Goal: Task Accomplishment & Management: Manage account settings

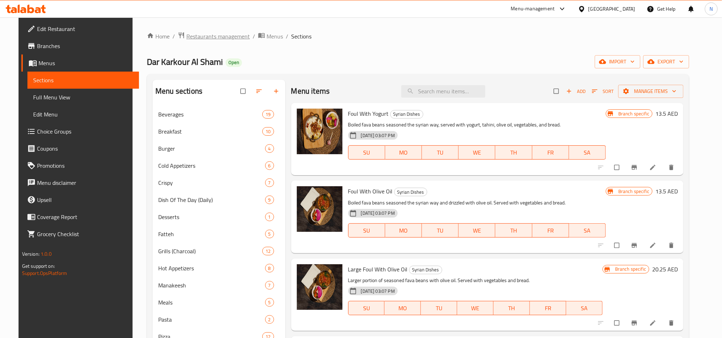
click at [199, 38] on span "Restaurants management" at bounding box center [217, 36] width 63 height 9
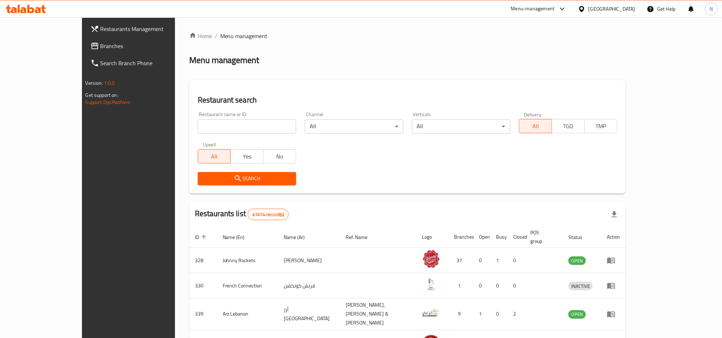
click at [235, 131] on input "search" at bounding box center [247, 126] width 98 height 14
paste input "694618"
type input "694618"
click at [203, 178] on span "Search" at bounding box center [246, 178] width 87 height 9
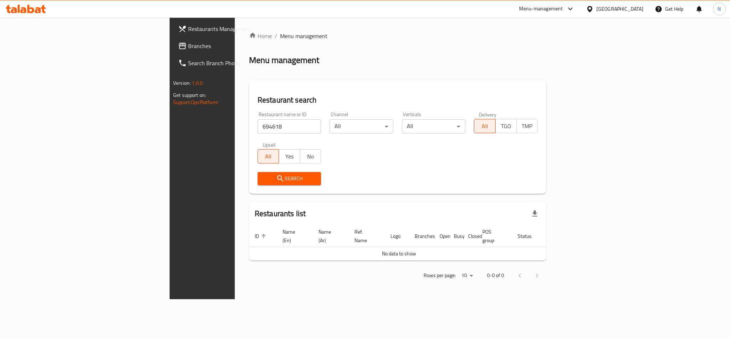
click at [619, 12] on div "[GEOGRAPHIC_DATA]" at bounding box center [620, 9] width 47 height 8
click at [557, 79] on div "[GEOGRAPHIC_DATA]" at bounding box center [590, 73] width 107 height 16
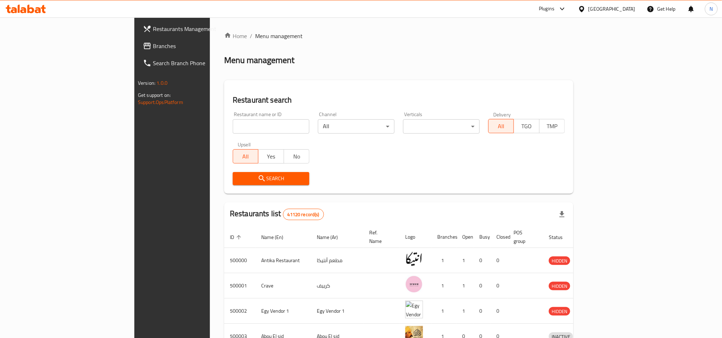
click at [233, 120] on div "Restaurant name or ID Restaurant name or ID" at bounding box center [271, 123] width 77 height 22
drag, startPoint x: 183, startPoint y: 124, endPoint x: 171, endPoint y: 146, distance: 24.7
click at [233, 124] on input "search" at bounding box center [271, 126] width 77 height 14
drag, startPoint x: 180, startPoint y: 120, endPoint x: 179, endPoint y: 124, distance: 4.1
click at [233, 120] on input "search" at bounding box center [271, 126] width 77 height 14
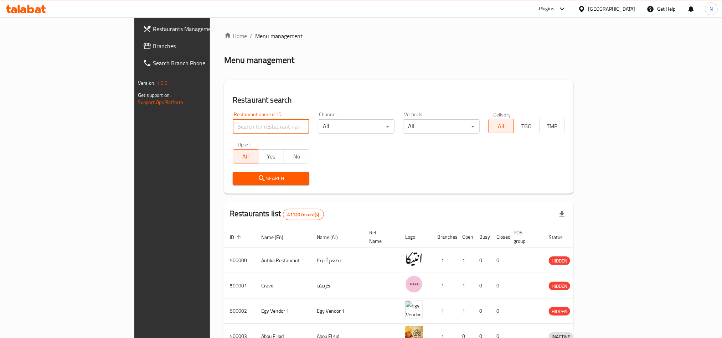
paste input "694618"
type input "694618"
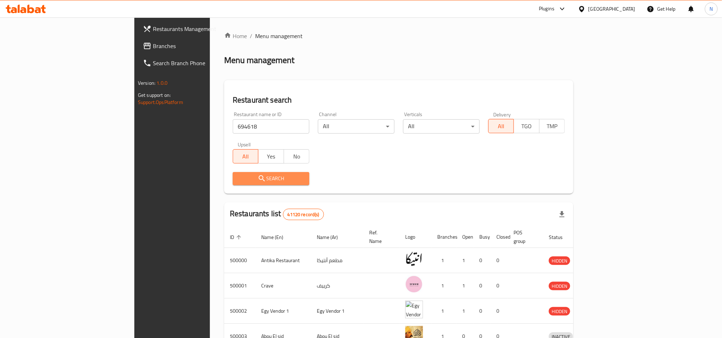
click at [238, 179] on span "Search" at bounding box center [270, 178] width 65 height 9
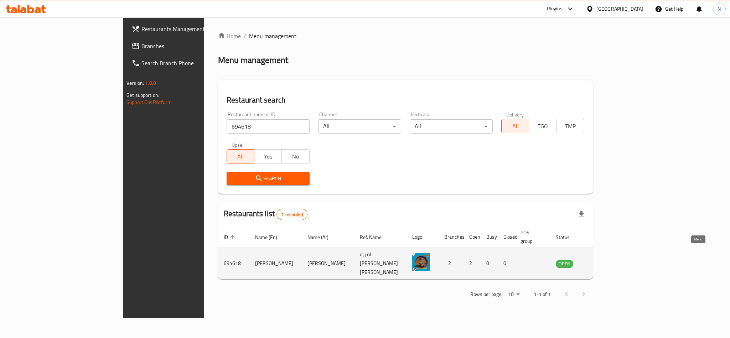
click at [602, 261] on icon "enhanced table" at bounding box center [598, 264] width 8 height 6
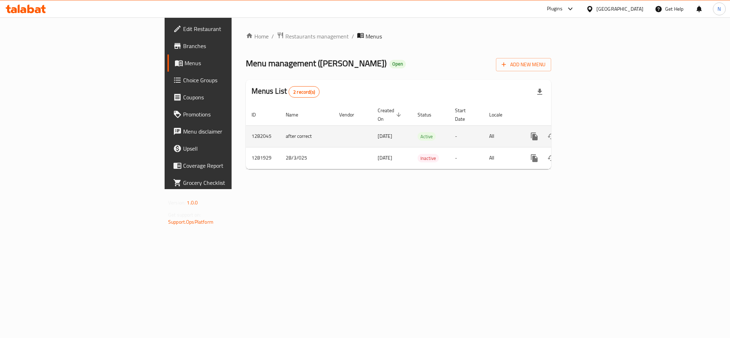
click at [590, 132] on icon "enhanced table" at bounding box center [586, 136] width 9 height 9
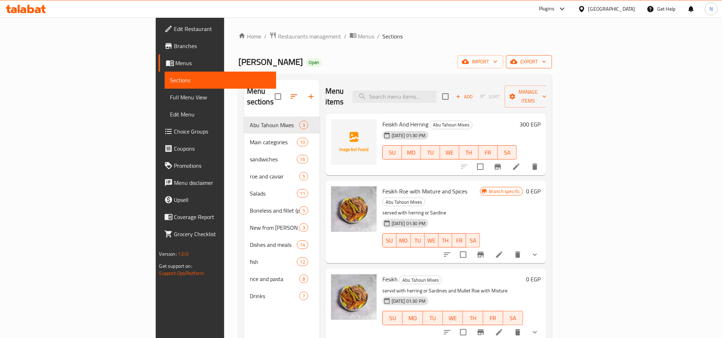
click at [546, 65] on span "export" at bounding box center [529, 61] width 35 height 9
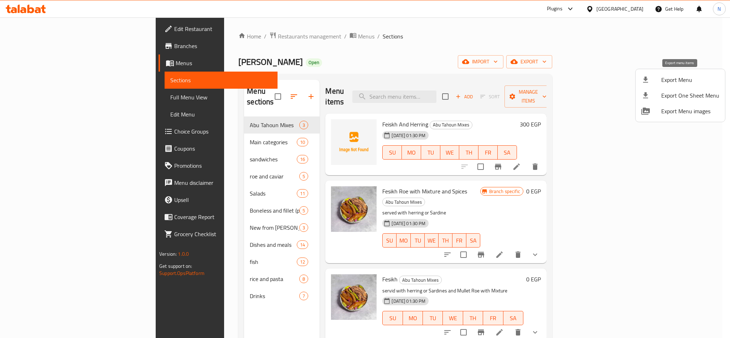
click at [676, 76] on span "Export Menu" at bounding box center [690, 80] width 58 height 9
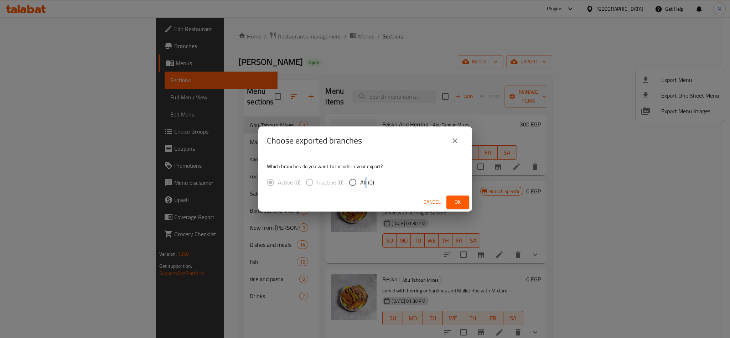
drag, startPoint x: 366, startPoint y: 180, endPoint x: 403, endPoint y: 198, distance: 41.4
click at [372, 184] on span "All (0)" at bounding box center [367, 182] width 14 height 9
click at [353, 182] on input "All (0)" at bounding box center [352, 182] width 15 height 15
radio input "true"
drag, startPoint x: 464, startPoint y: 203, endPoint x: 314, endPoint y: 201, distance: 150.4
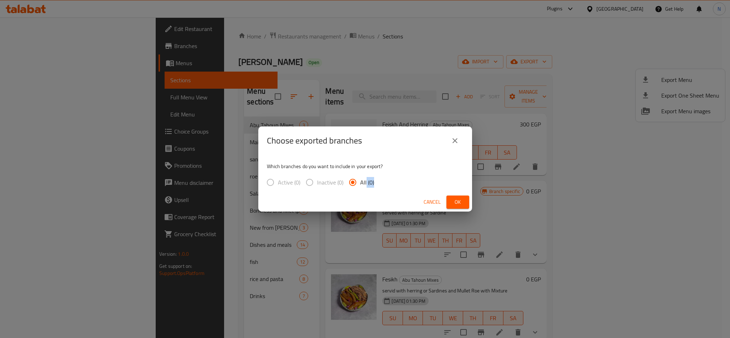
click at [463, 203] on button "Ok" at bounding box center [458, 202] width 23 height 13
click at [421, 168] on p "Which branches do you want to include in your export?" at bounding box center [365, 166] width 197 height 7
click at [458, 202] on span "Ok" at bounding box center [457, 202] width 11 height 9
click at [458, 144] on icon "close" at bounding box center [455, 140] width 9 height 9
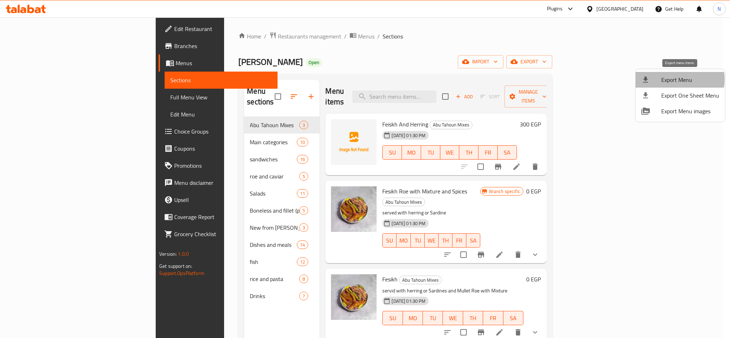
click at [675, 79] on span "Export Menu" at bounding box center [690, 80] width 58 height 9
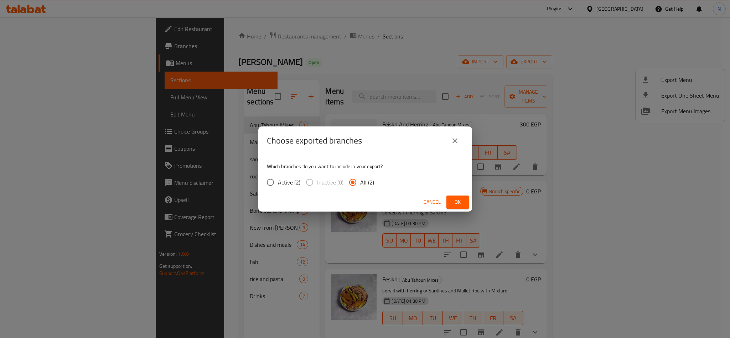
click at [459, 202] on span "Ok" at bounding box center [457, 202] width 11 height 9
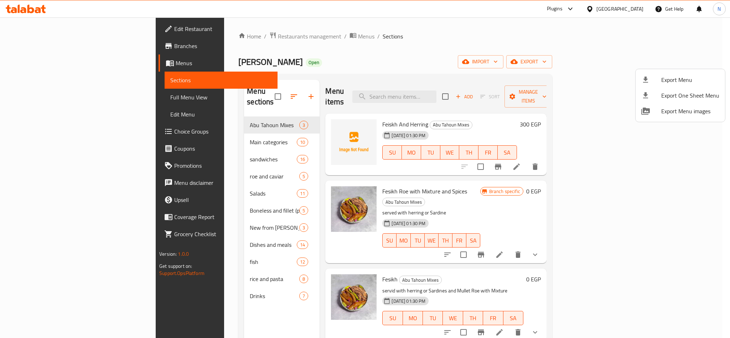
click at [438, 93] on div at bounding box center [365, 169] width 730 height 338
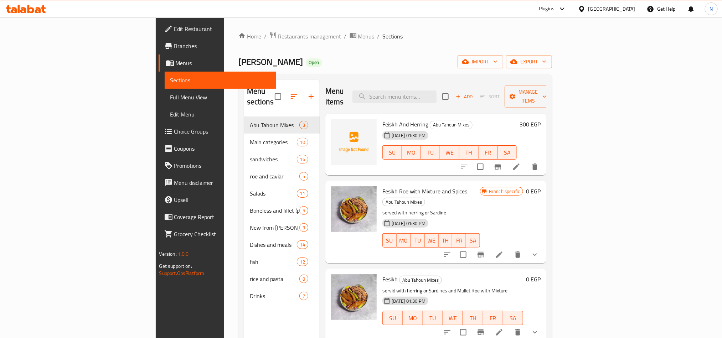
click at [437, 93] on input "search" at bounding box center [394, 97] width 84 height 12
paste input "سلطه"
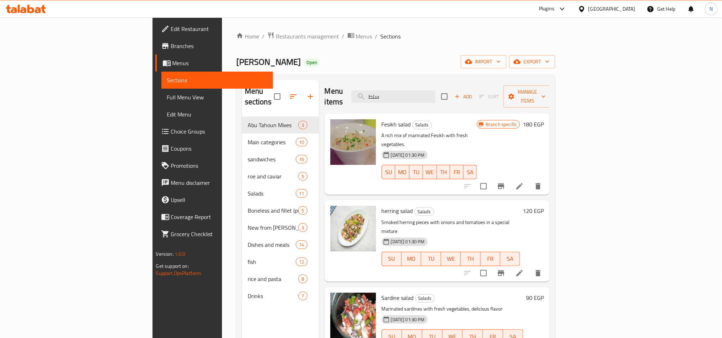
click at [382, 119] on span "Fesikh salad" at bounding box center [396, 124] width 29 height 11
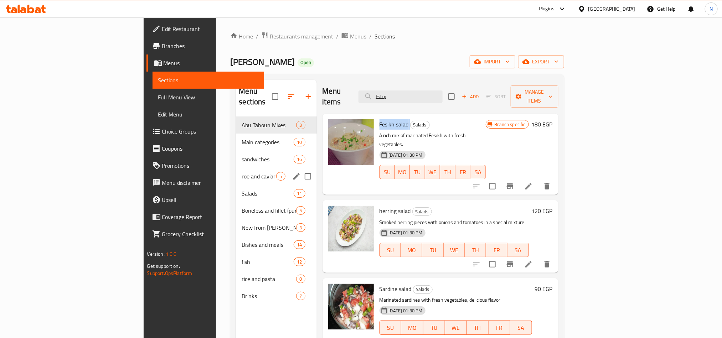
copy h6 "Fesikh salad"
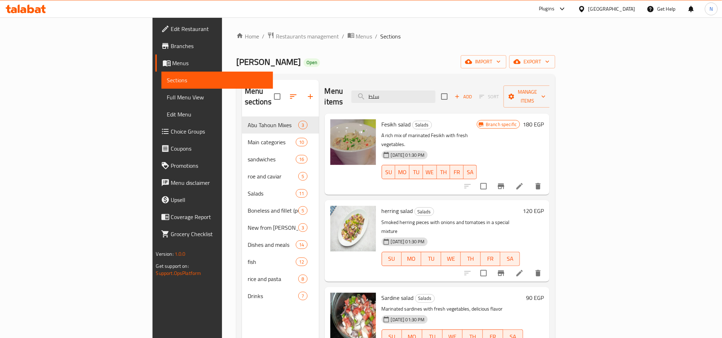
click at [382, 206] on span "herring salad" at bounding box center [397, 211] width 31 height 11
copy h6 "herring salad"
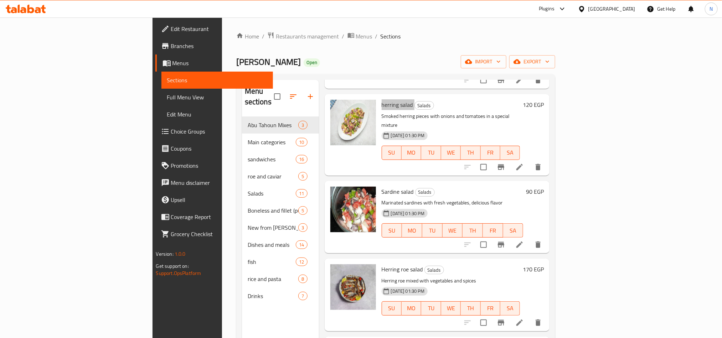
scroll to position [107, 0]
click at [382, 186] on h6 "Sardine salad Salads" at bounding box center [453, 191] width 142 height 10
copy h6 "Sardine salad"
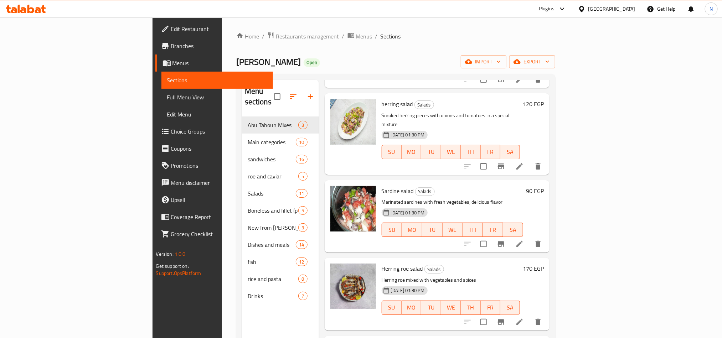
click at [382, 263] on span "Herring roe salad" at bounding box center [402, 268] width 41 height 11
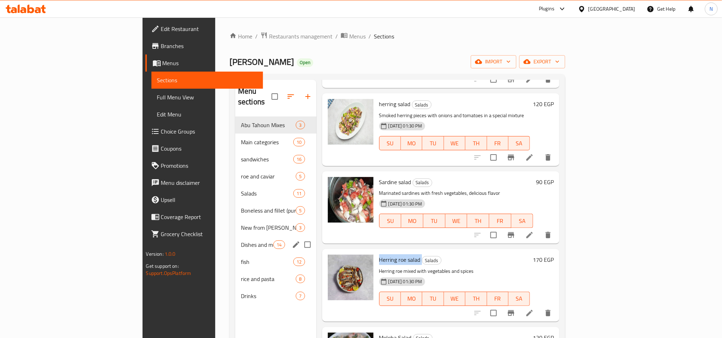
copy h6 "Herring roe salad"
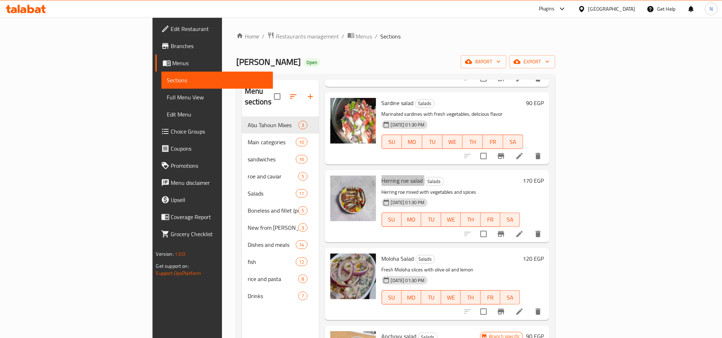
scroll to position [214, 0]
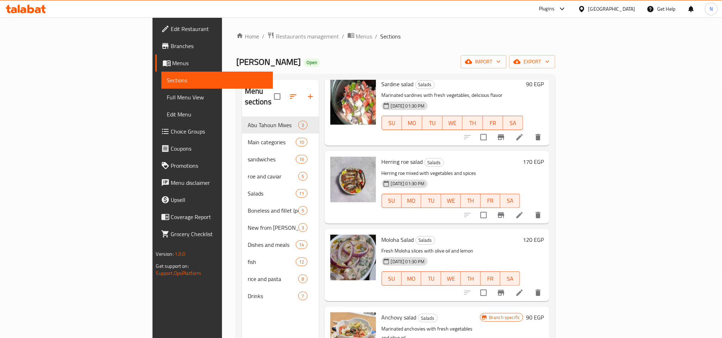
click at [379, 232] on div "Moloha Salad Salads Fresh Moloha slices with olive oil and lemon [DATE] 01:30 P…" at bounding box center [451, 265] width 144 height 67
click at [382, 234] on span "Moloha Salad" at bounding box center [398, 239] width 32 height 11
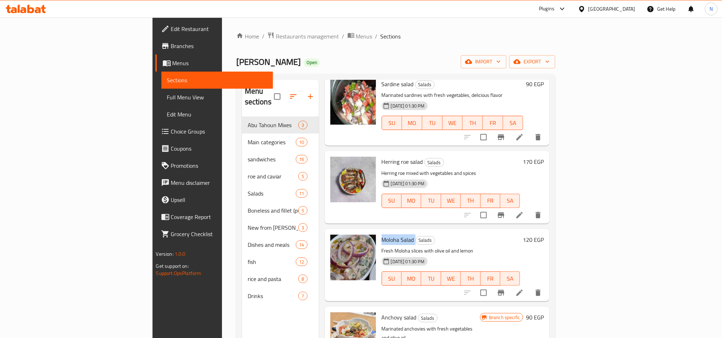
copy h6 "Moloha Salad"
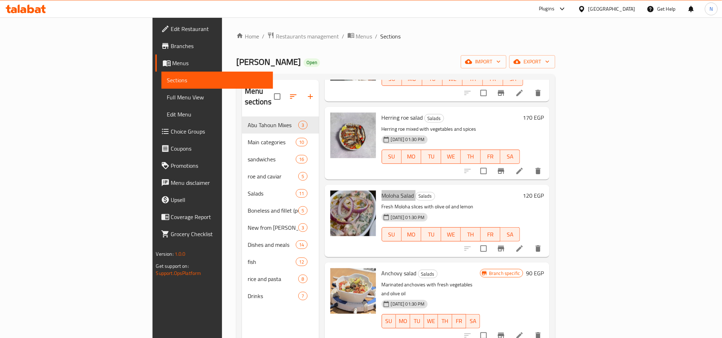
scroll to position [302, 0]
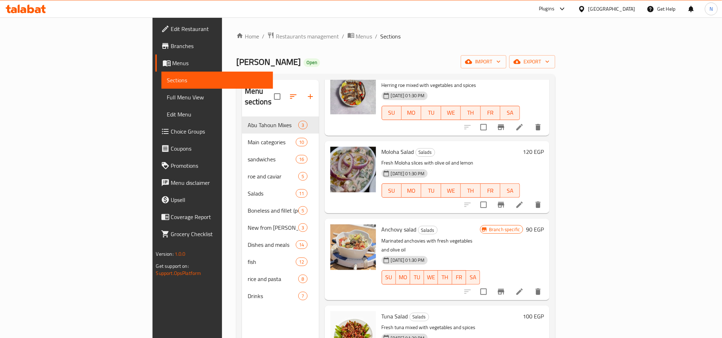
click at [382, 224] on span "Anchovy salad" at bounding box center [399, 229] width 35 height 11
copy h6 "Anchovy salad"
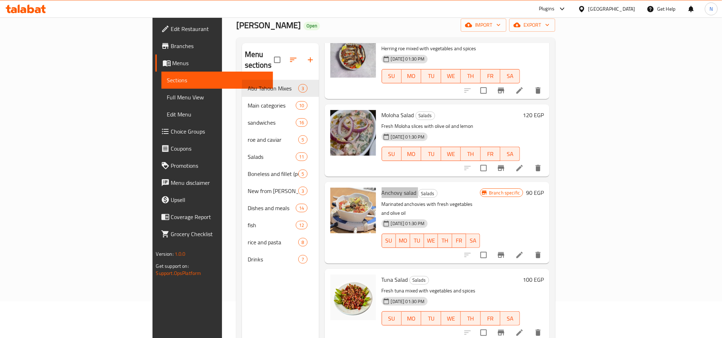
scroll to position [53, 0]
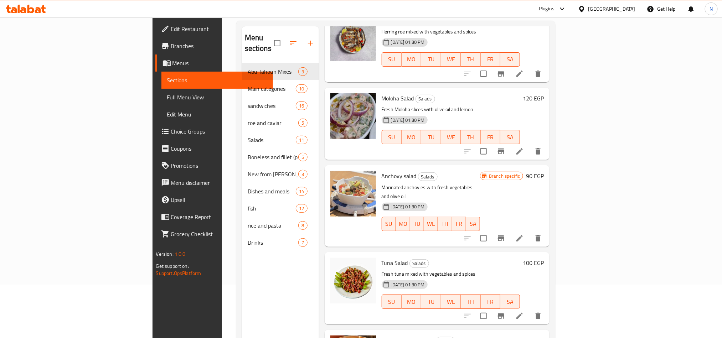
click at [379, 255] on div "Tuna Salad Salads Fresh tuna mixed with vegetables and spices [DATE] 01:30 PM S…" at bounding box center [451, 288] width 144 height 67
copy h6 "Tuna Salad"
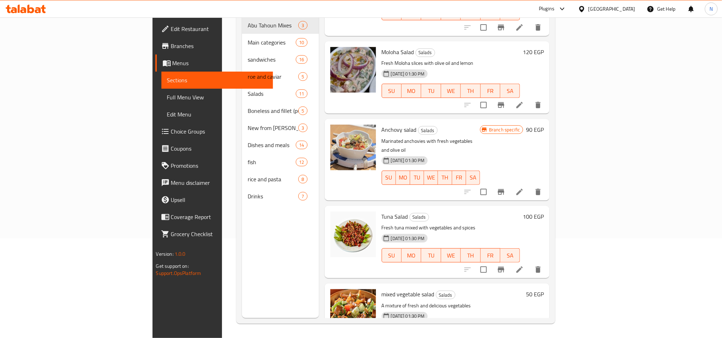
click at [382, 289] on span "mixed vegetable salad" at bounding box center [408, 294] width 53 height 11
copy h6 "mixed vegetable salad"
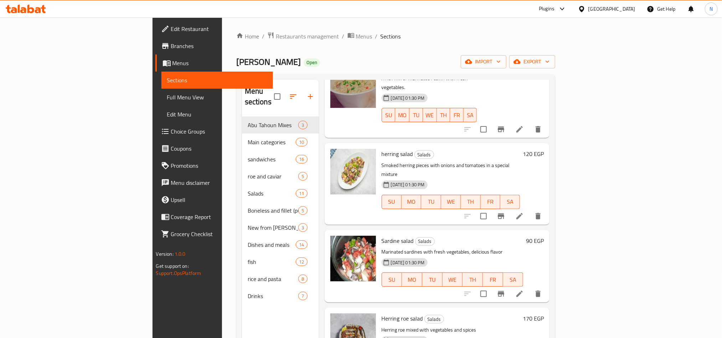
scroll to position [0, 0]
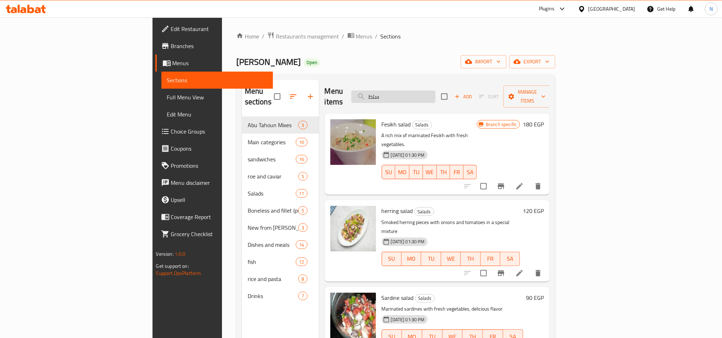
click at [435, 92] on input "سلط" at bounding box center [393, 97] width 84 height 12
type input "u"
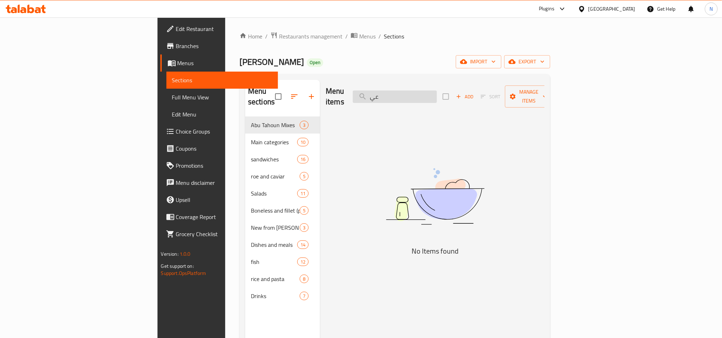
type input "ع"
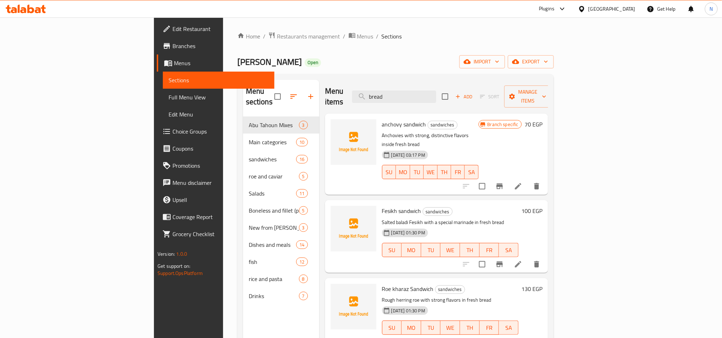
click at [479, 99] on div "Menu items bread Add Sort Manage items" at bounding box center [436, 97] width 223 height 34
click at [436, 91] on input "bread" at bounding box center [394, 97] width 84 height 12
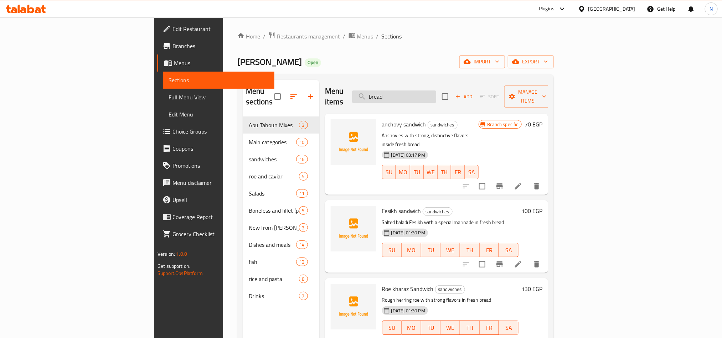
click at [436, 91] on input "bread" at bounding box center [394, 97] width 84 height 12
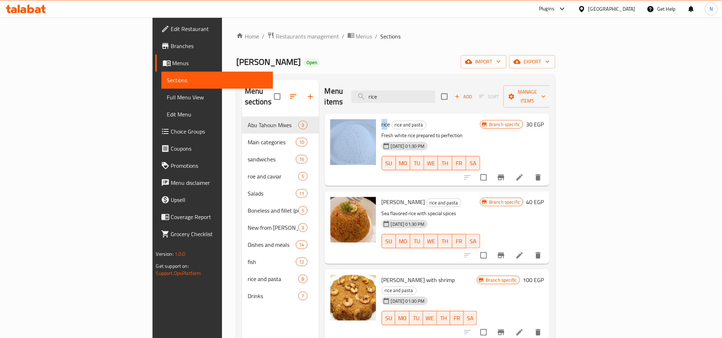
drag, startPoint x: 349, startPoint y: 115, endPoint x: 338, endPoint y: 115, distance: 10.7
click at [338, 117] on div "rice rice and pasta Fresh white rice prepared to perfection [DATE] 01:30 PM SU …" at bounding box center [437, 150] width 220 height 67
click at [382, 119] on span "rice" at bounding box center [386, 124] width 9 height 11
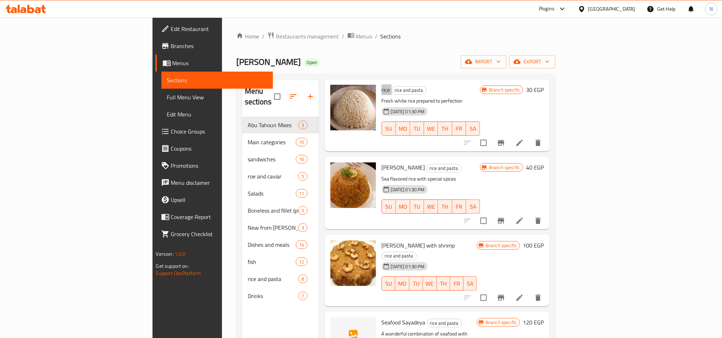
scroll to position [53, 0]
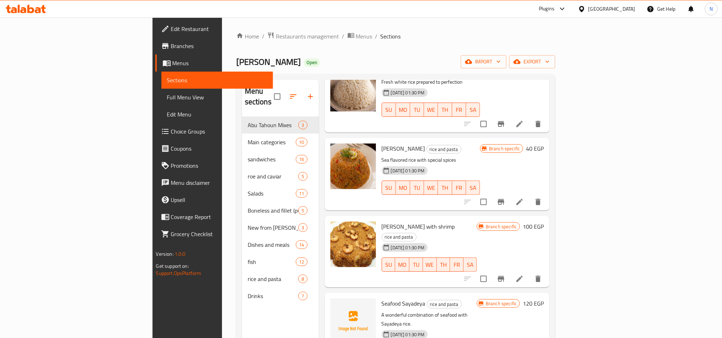
click at [382, 143] on span "[PERSON_NAME]" at bounding box center [403, 148] width 43 height 11
copy h6 "[PERSON_NAME]"
click at [382, 221] on span "[PERSON_NAME] with shrimp" at bounding box center [418, 226] width 73 height 11
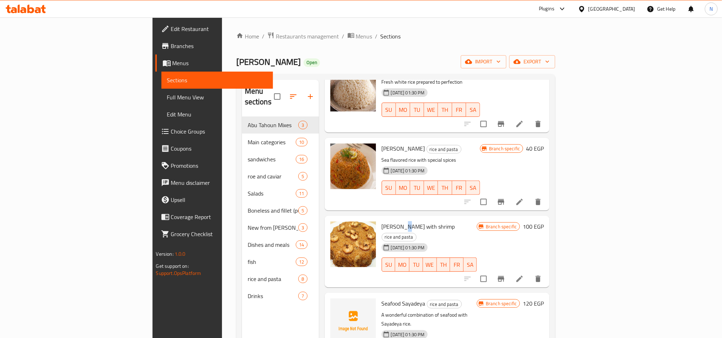
click at [382, 221] on span "[PERSON_NAME] with shrimp" at bounding box center [418, 226] width 73 height 11
copy h6 "[PERSON_NAME] with shrimp"
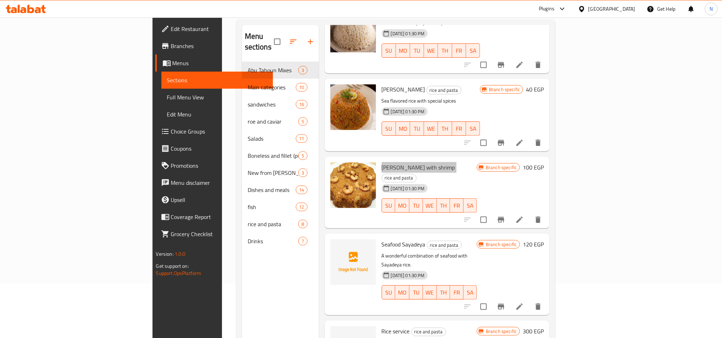
scroll to position [100, 0]
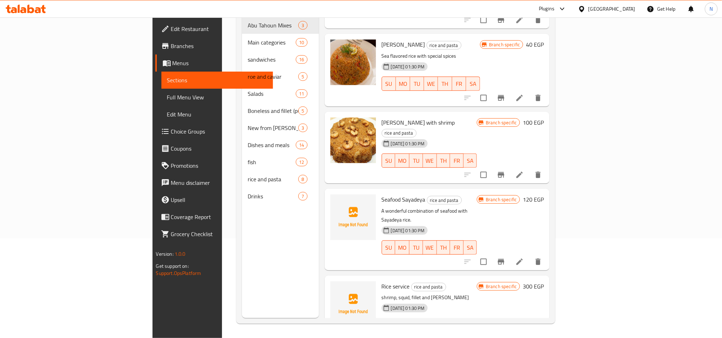
click at [382, 194] on span "Seafood Sayadeya" at bounding box center [404, 199] width 44 height 11
click at [382, 281] on span "Rice service" at bounding box center [396, 286] width 28 height 11
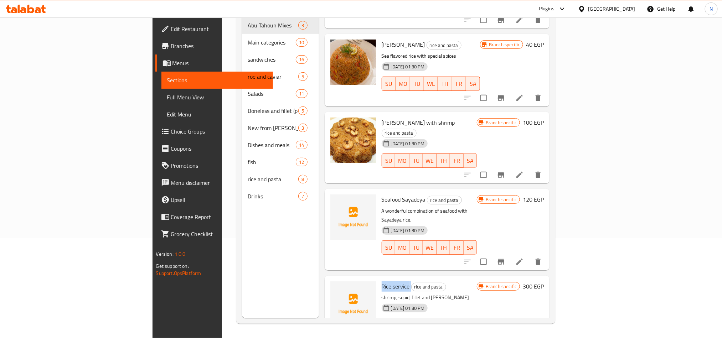
click at [382, 281] on span "Rice service" at bounding box center [396, 286] width 28 height 11
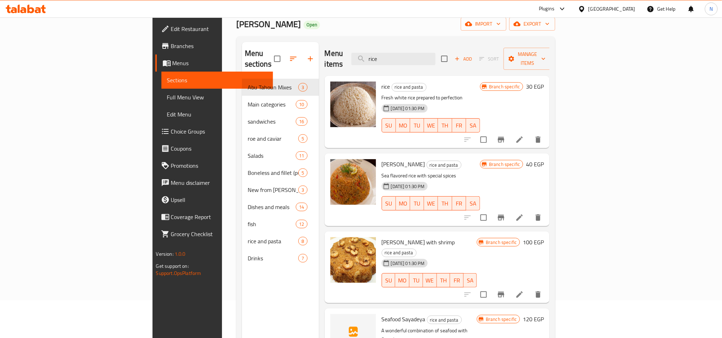
scroll to position [0, 0]
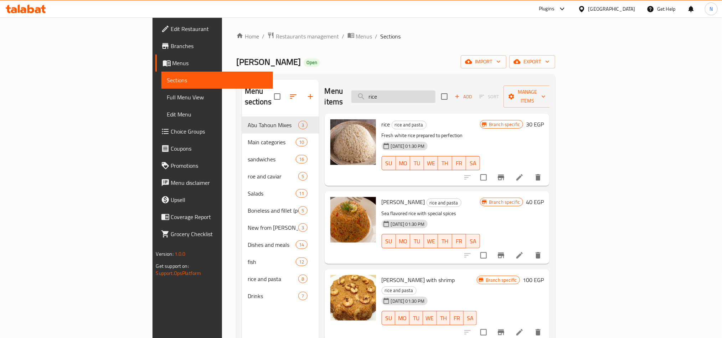
click at [435, 93] on input "rice" at bounding box center [393, 97] width 84 height 12
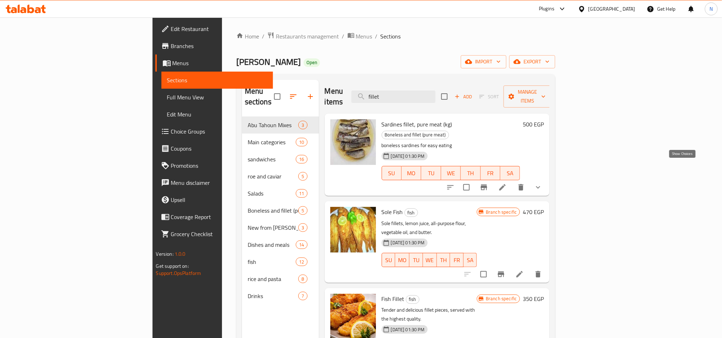
type input "fillet"
click at [542, 183] on icon "show more" at bounding box center [538, 187] width 9 height 9
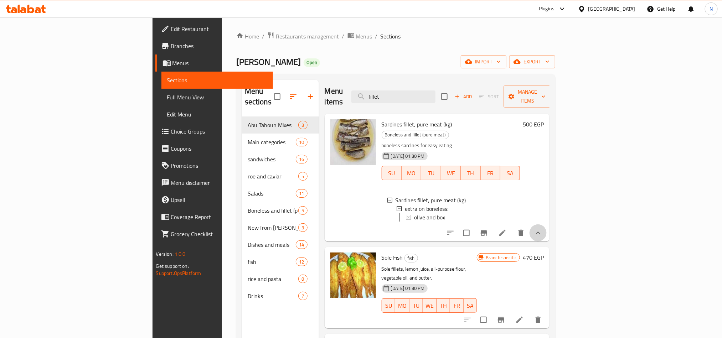
click at [547, 225] on button "show more" at bounding box center [538, 233] width 17 height 17
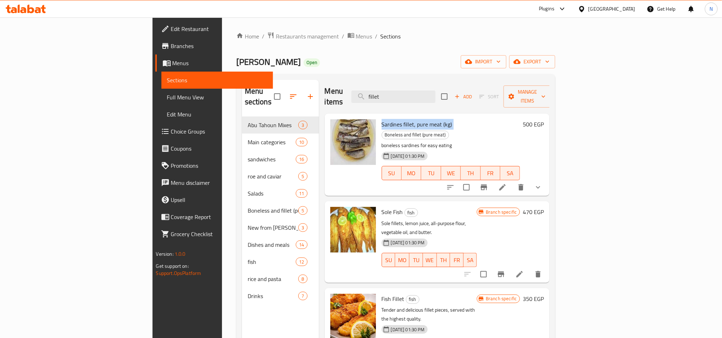
drag, startPoint x: 415, startPoint y: 114, endPoint x: 344, endPoint y: 114, distance: 71.6
click at [382, 119] on h6 "Sardines fillet, pure meat (kg) [PERSON_NAME] and fillet (pure meat)" at bounding box center [451, 129] width 139 height 20
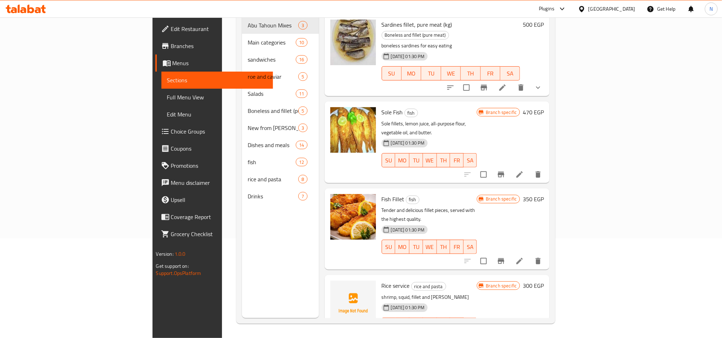
click at [382, 194] on span "Fish Fillet" at bounding box center [393, 199] width 23 height 11
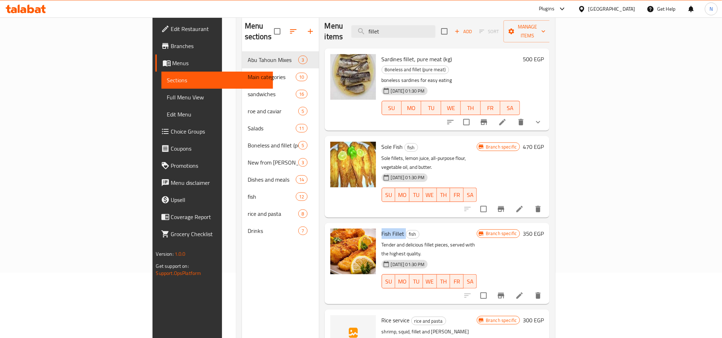
scroll to position [46, 0]
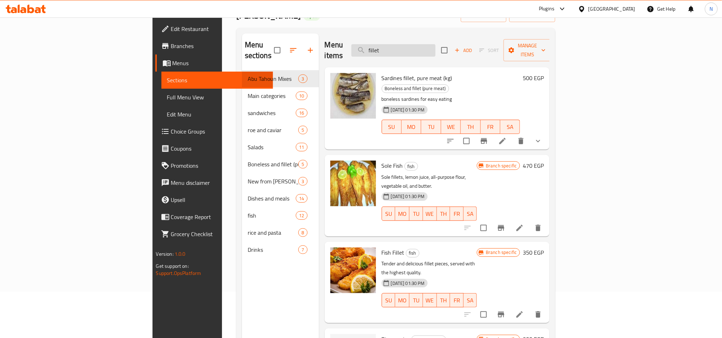
click at [435, 44] on input "fillet" at bounding box center [393, 50] width 84 height 12
click at [507, 137] on icon at bounding box center [502, 141] width 9 height 9
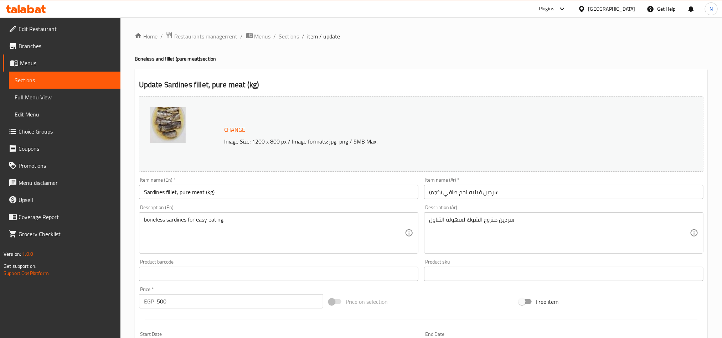
click at [287, 28] on div "Home / Restaurants management / Menus / Sections / item / update Boneless and f…" at bounding box center [421, 271] width 602 height 508
click at [287, 36] on span "Sections" at bounding box center [289, 36] width 20 height 9
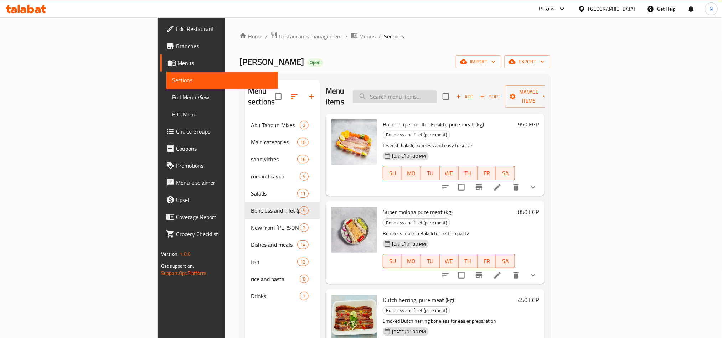
click at [437, 93] on input "search" at bounding box center [395, 97] width 84 height 12
paste input "fillet"
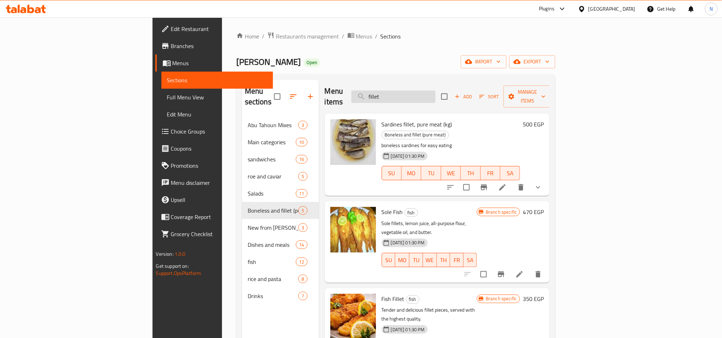
click at [434, 98] on input "fillet" at bounding box center [393, 97] width 84 height 12
paste input "بوري"
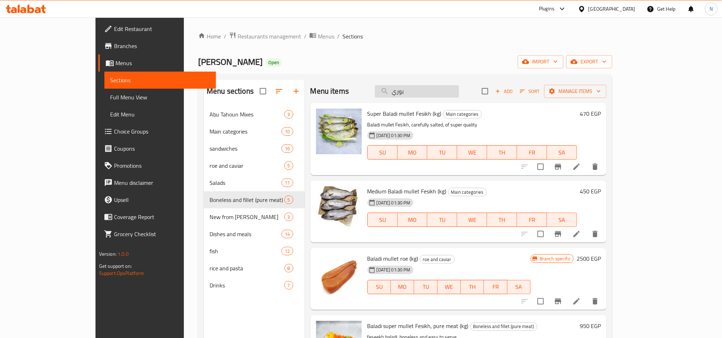
click at [437, 92] on input "بوري" at bounding box center [417, 91] width 84 height 12
click at [437, 93] on input "بوري" at bounding box center [417, 91] width 84 height 12
click at [447, 91] on input "بوري" at bounding box center [417, 91] width 84 height 12
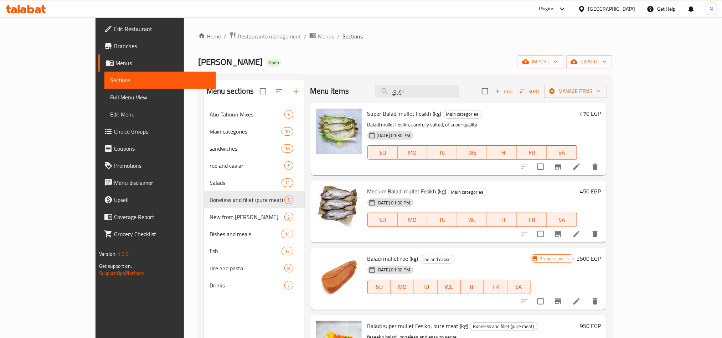
paste input "Puri"
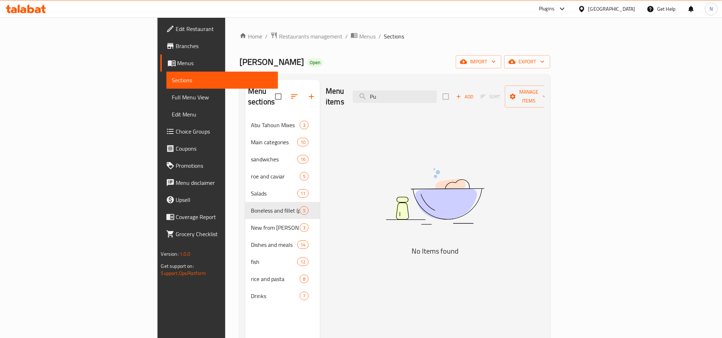
type input "P"
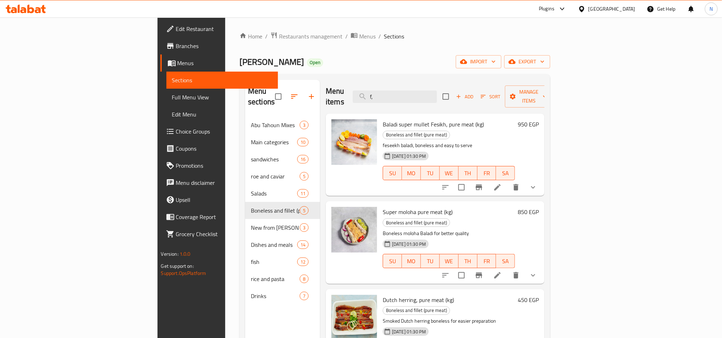
type input "f"
type input "بوري"
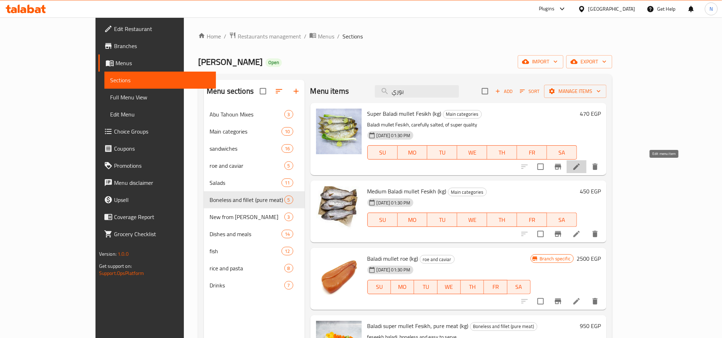
click at [580, 170] on icon at bounding box center [576, 167] width 6 height 6
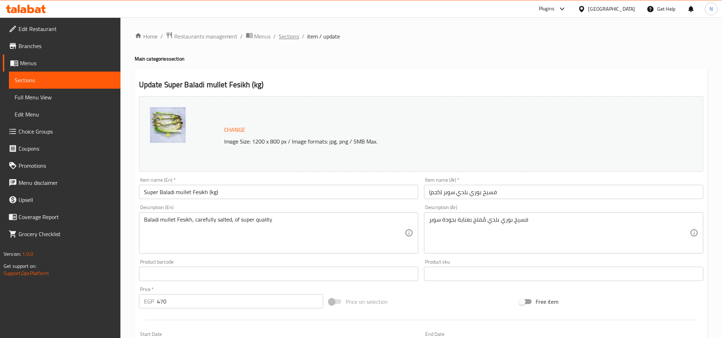
click at [284, 35] on span "Sections" at bounding box center [289, 36] width 20 height 9
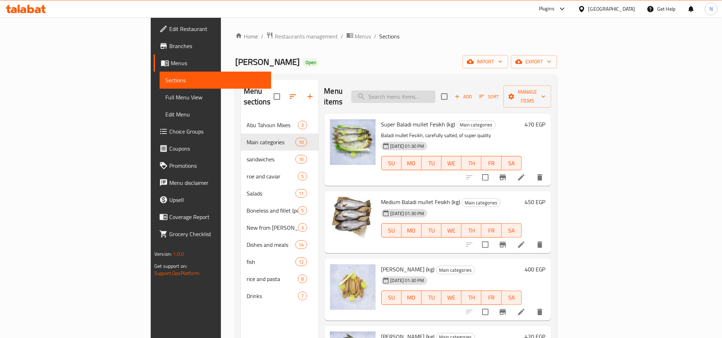
click at [435, 95] on input "search" at bounding box center [393, 97] width 84 height 12
paste input "سلطه رنجه"
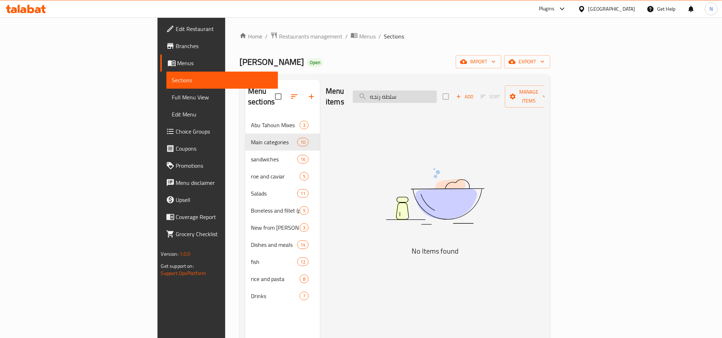
click at [437, 95] on input "سلطه رنجه" at bounding box center [395, 97] width 84 height 12
type input "v"
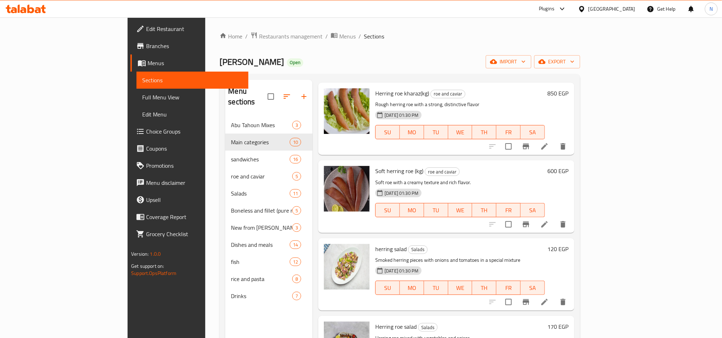
scroll to position [695, 0]
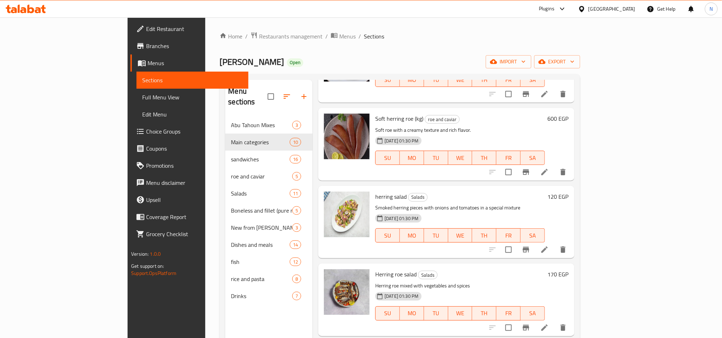
type input "رنجة"
click at [375, 203] on p "Smoked herring pieces with onions and tomatoes in a special mixture" at bounding box center [459, 207] width 169 height 9
click at [375, 191] on span "herring salad" at bounding box center [390, 196] width 31 height 11
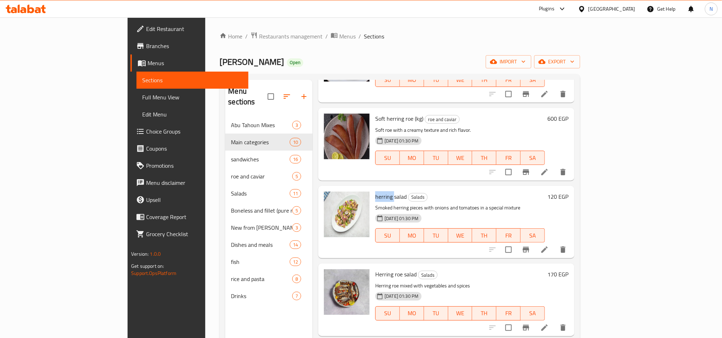
click at [375, 191] on span "herring salad" at bounding box center [390, 196] width 31 height 11
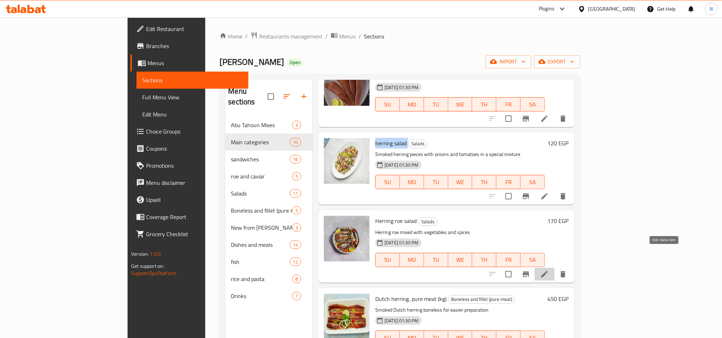
click at [549, 270] on icon at bounding box center [544, 274] width 9 height 9
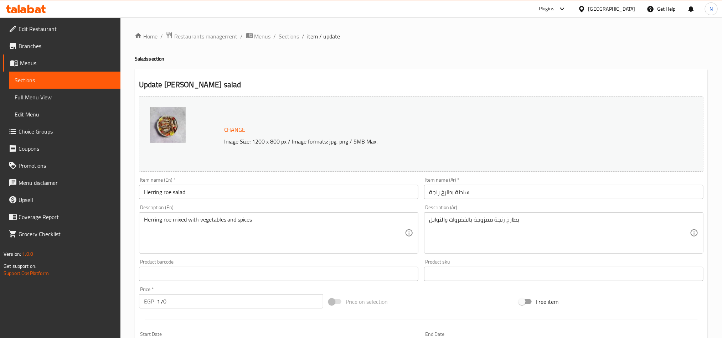
drag, startPoint x: 292, startPoint y: 36, endPoint x: 307, endPoint y: 46, distance: 18.2
click at [292, 36] on span "Sections" at bounding box center [289, 36] width 20 height 9
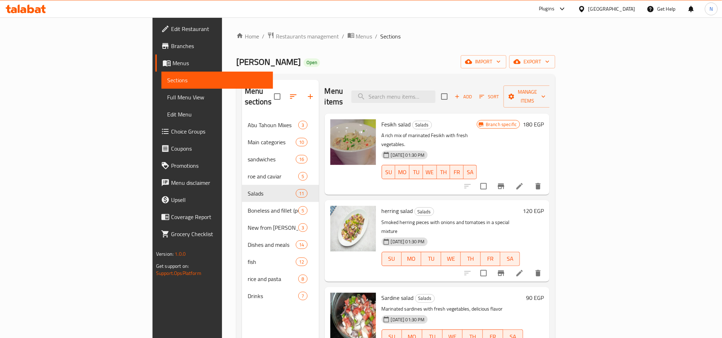
click at [466, 84] on div "Menu items Add Sort Manage items" at bounding box center [437, 97] width 225 height 34
click at [435, 91] on input "search" at bounding box center [393, 97] width 84 height 12
paste input "herring salad"
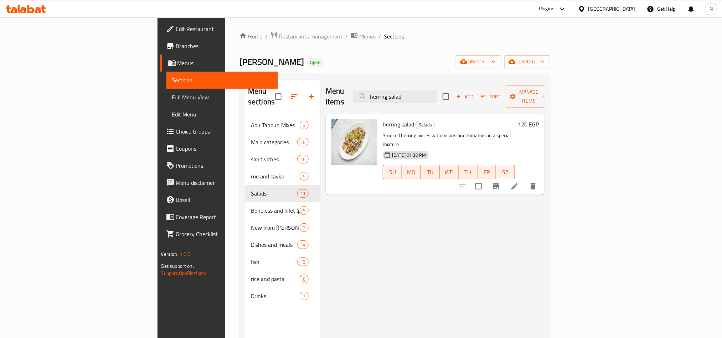
type input "herring salad"
click at [519, 182] on icon at bounding box center [514, 186] width 9 height 9
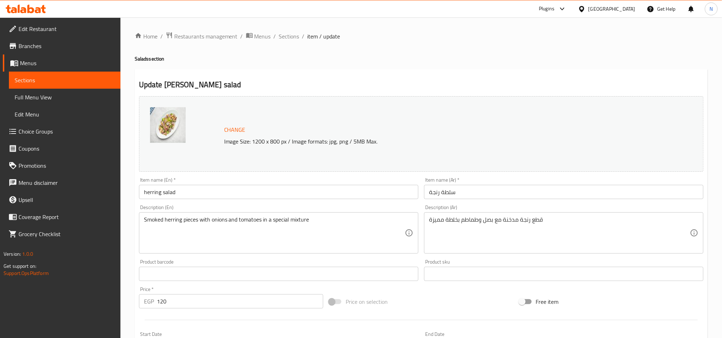
click at [295, 27] on div "Home / Restaurants management / Menus / Sections / item / update Salads section…" at bounding box center [421, 265] width 602 height 496
click at [293, 37] on span "Sections" at bounding box center [289, 36] width 20 height 9
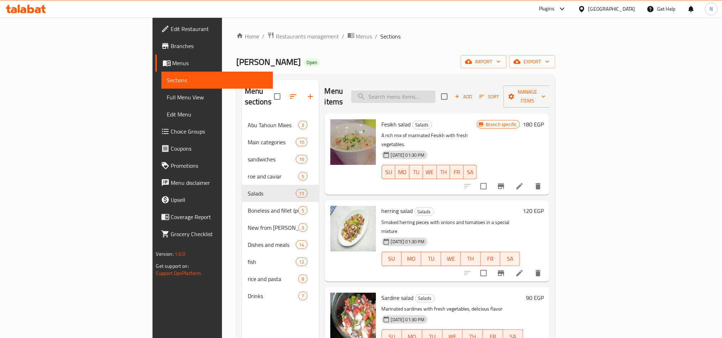
drag, startPoint x: 442, startPoint y: 96, endPoint x: 444, endPoint y: 99, distance: 4.5
click at [435, 96] on input "search" at bounding box center [393, 97] width 84 height 12
paste input "herring salad"
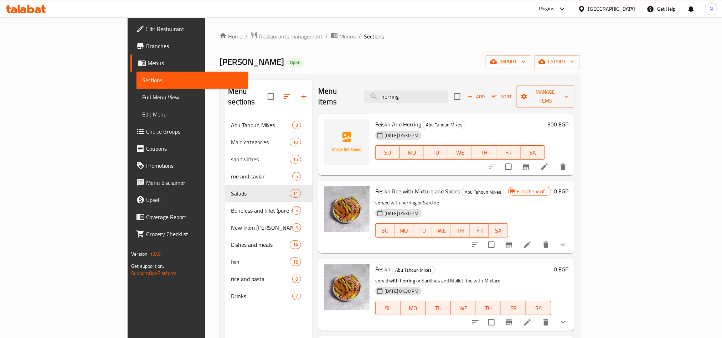
type input "herring"
click at [408, 186] on span "Fesikh Roe with Mixture and Spices" at bounding box center [417, 191] width 85 height 11
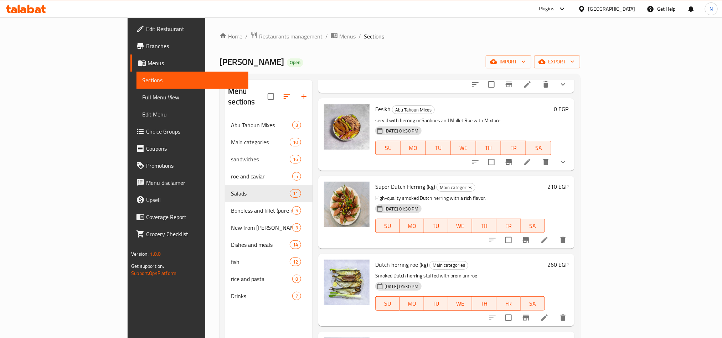
scroll to position [214, 0]
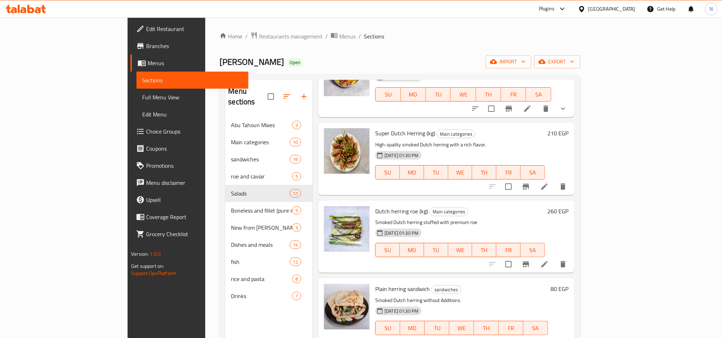
click at [375, 206] on span "Dutch herring roe (kg)" at bounding box center [401, 211] width 53 height 11
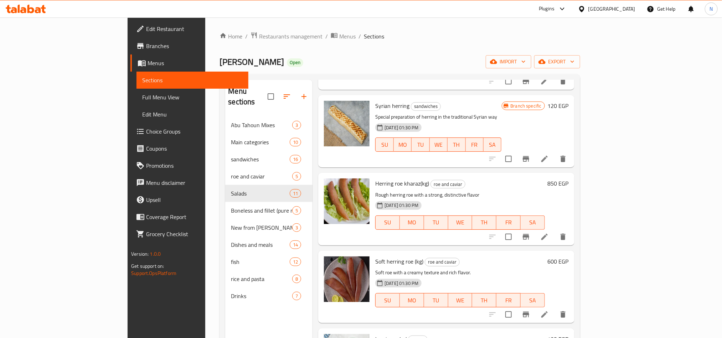
scroll to position [802, 0]
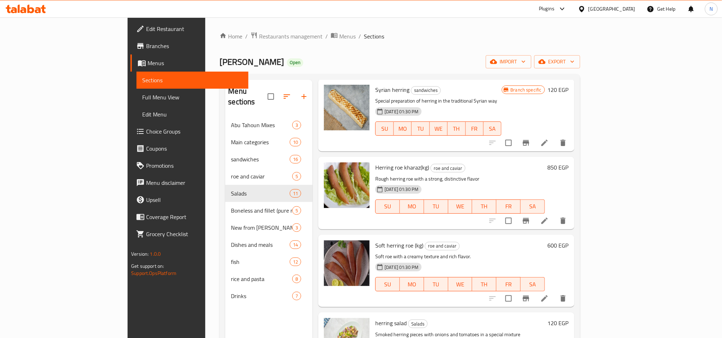
click at [377, 162] on span "Herring roe kharaz(kg)" at bounding box center [402, 167] width 54 height 11
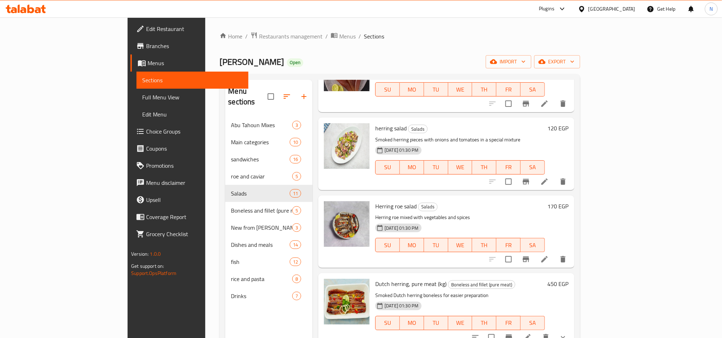
scroll to position [1016, 0]
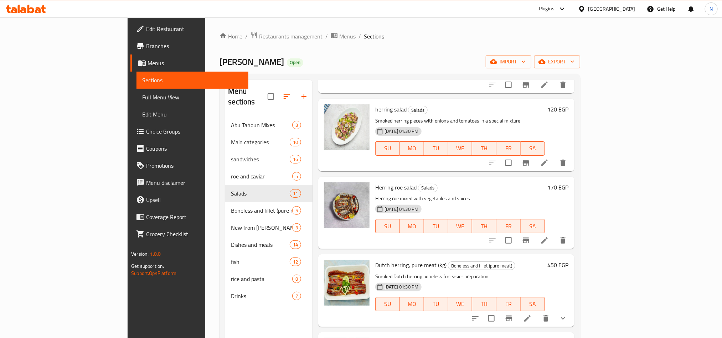
click at [380, 260] on span "Dutch herring, pure meat (kg)" at bounding box center [410, 265] width 71 height 11
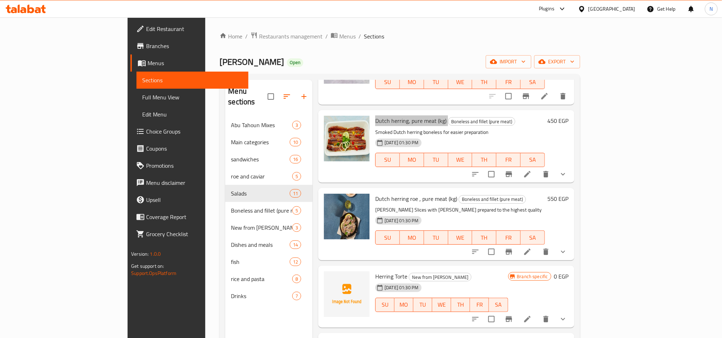
scroll to position [1176, 0]
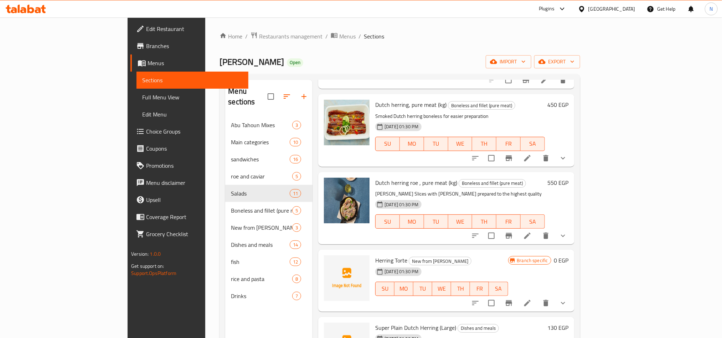
click at [572, 295] on div at bounding box center [519, 303] width 105 height 17
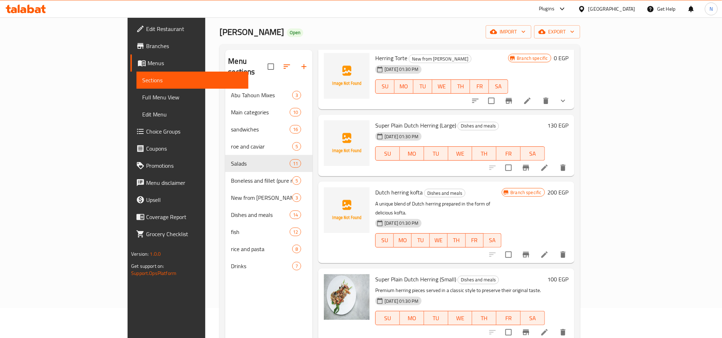
scroll to position [53, 0]
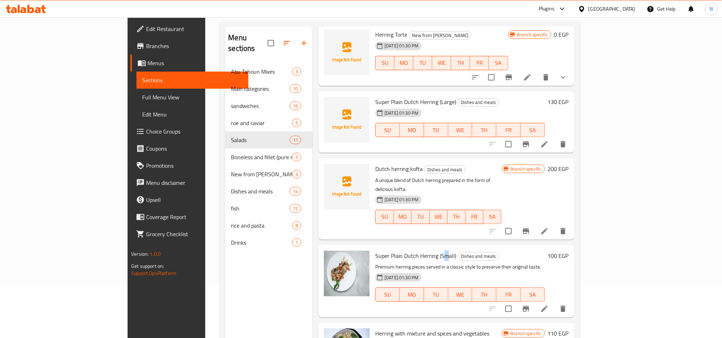
click at [413, 251] on span "Super Plain Dutch Herring (Small)" at bounding box center [415, 256] width 81 height 11
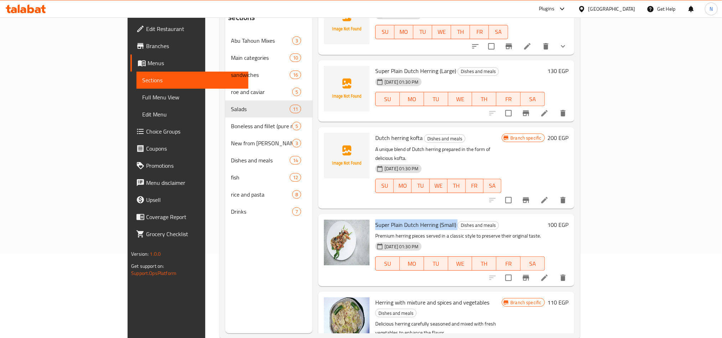
scroll to position [100, 0]
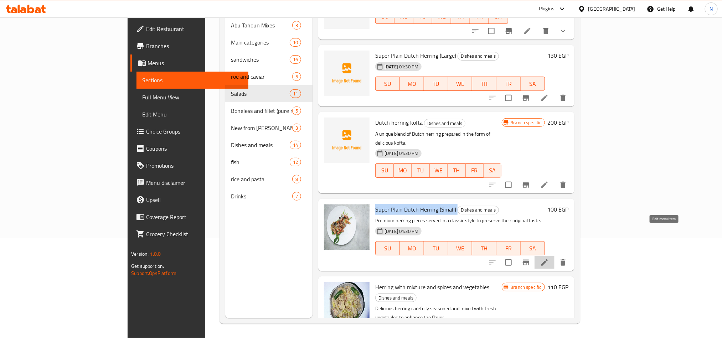
click at [548, 259] on icon at bounding box center [544, 262] width 6 height 6
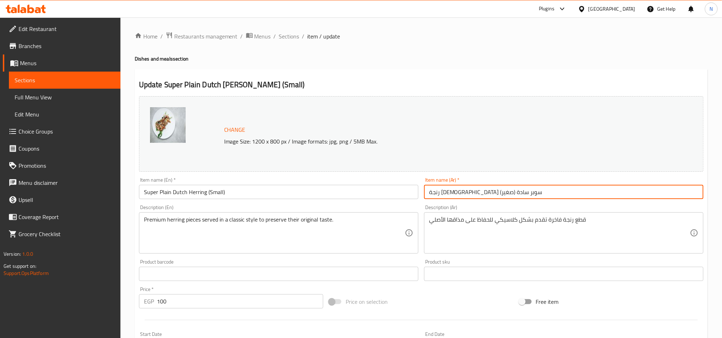
click at [557, 191] on input "رنجة [DEMOGRAPHIC_DATA] سوبر سادة (صغير)" at bounding box center [563, 192] width 279 height 14
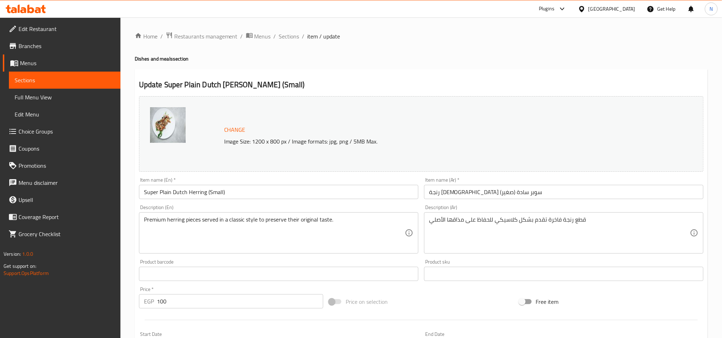
click at [257, 196] on input "Super Plain Dutch Herring (Small)" at bounding box center [278, 192] width 279 height 14
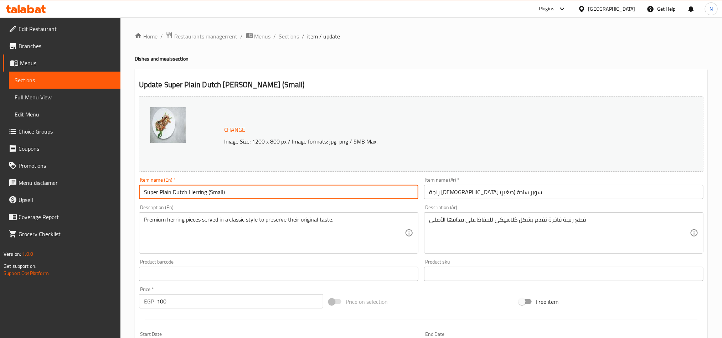
click at [257, 196] on input "Super Plain Dutch Herring (Small)" at bounding box center [278, 192] width 279 height 14
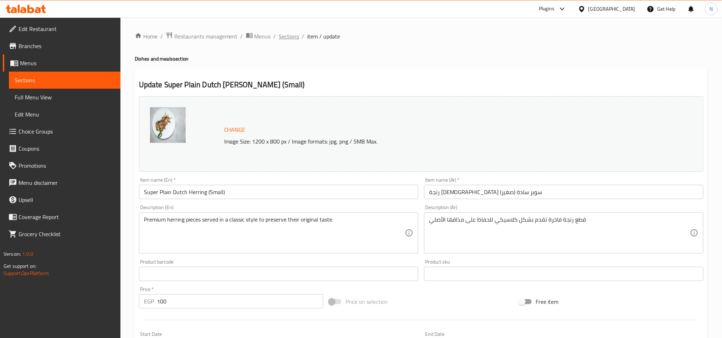
click at [293, 38] on span "Sections" at bounding box center [289, 36] width 20 height 9
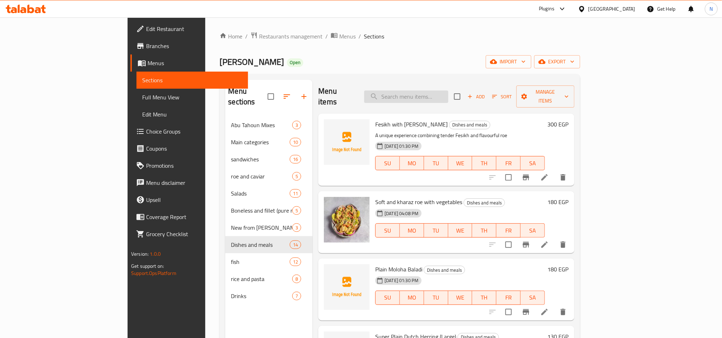
click at [448, 96] on input "search" at bounding box center [406, 97] width 84 height 12
paste input "Dutch herring, pure meat (kg)"
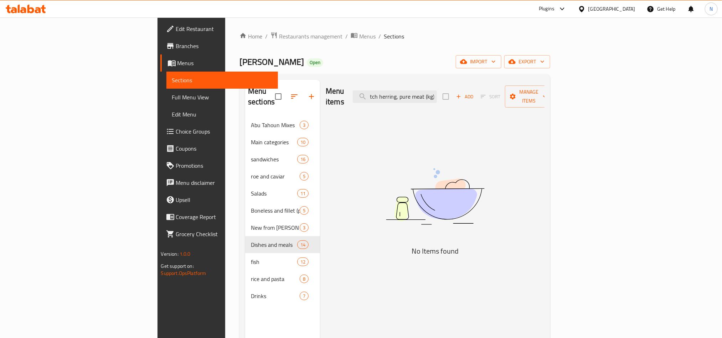
scroll to position [0, 6]
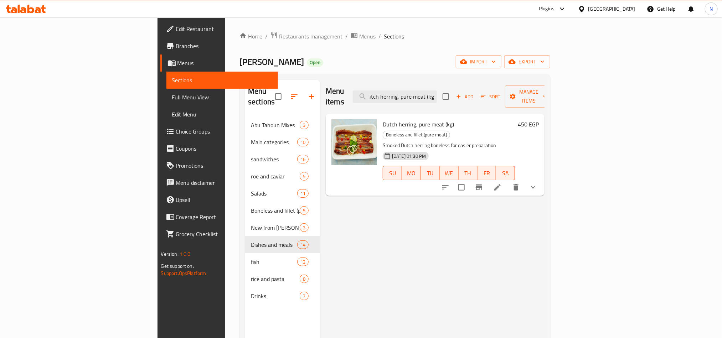
type input "Dutch herring, pure meat (kg)"
click at [542, 179] on div at bounding box center [489, 187] width 105 height 17
click at [502, 183] on icon at bounding box center [497, 187] width 9 height 9
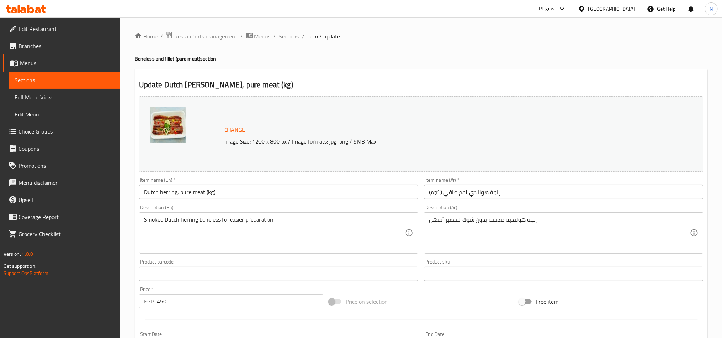
click at [522, 195] on input "رنجة هولندي لحم صافي (كجم)" at bounding box center [563, 192] width 279 height 14
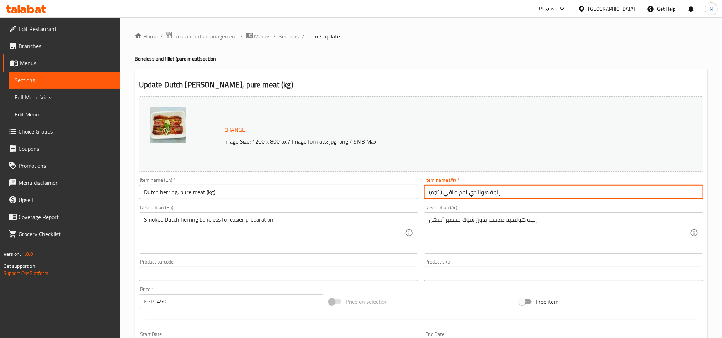
click at [522, 195] on input "رنجة هولندي لحم صافي (كجم)" at bounding box center [563, 192] width 279 height 14
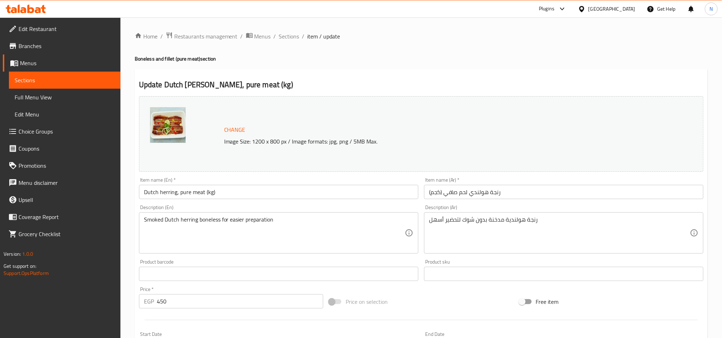
click at [288, 43] on div "Home / Restaurants management / Menus / Sections / item / update Boneless and f…" at bounding box center [421, 272] width 573 height 480
click at [290, 40] on span "Sections" at bounding box center [289, 36] width 20 height 9
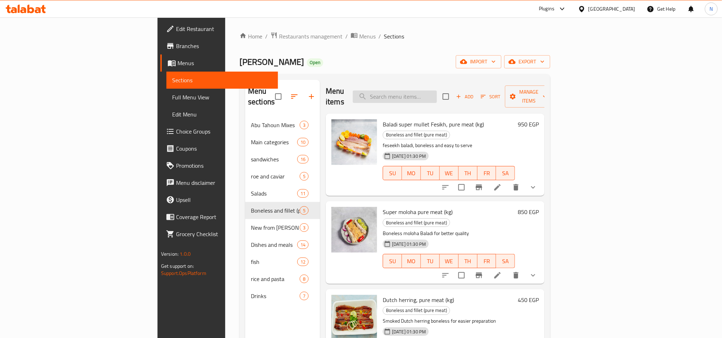
click at [437, 91] on input "search" at bounding box center [395, 97] width 84 height 12
paste input "Herring roe kharaz(kg)"
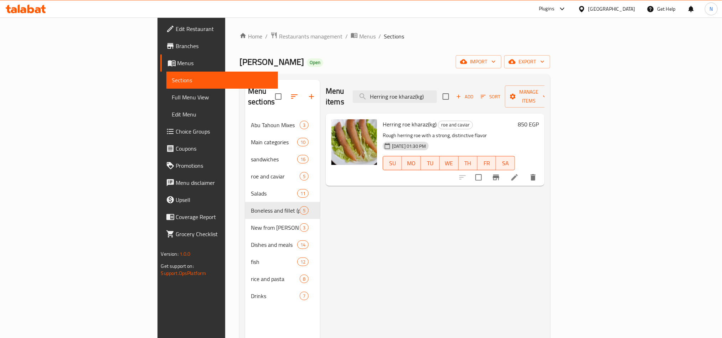
type input "Herring roe kharaz(kg)"
click at [519, 173] on icon at bounding box center [514, 177] width 9 height 9
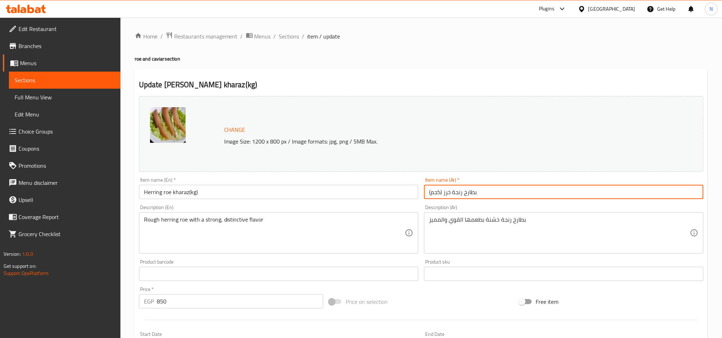
click at [517, 190] on input "بطارخ رنجة خرز (كجم)" at bounding box center [563, 192] width 279 height 14
click at [295, 36] on span "Sections" at bounding box center [289, 36] width 20 height 9
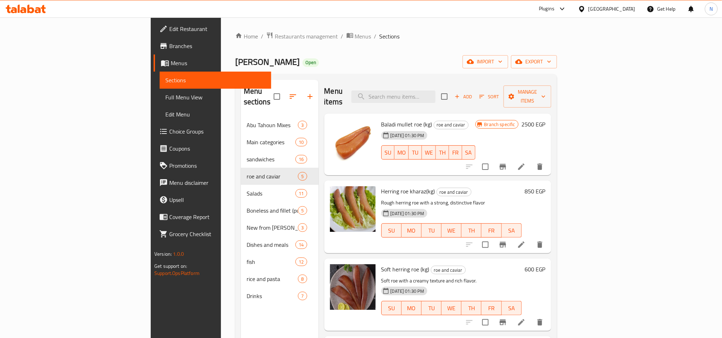
click at [381, 186] on span "Herring roe kharaz(kg)" at bounding box center [408, 191] width 54 height 11
click at [431, 99] on div "Menu items Add Sort Manage items" at bounding box center [437, 97] width 227 height 34
click at [435, 93] on input "search" at bounding box center [393, 97] width 84 height 12
paste input "Herring"
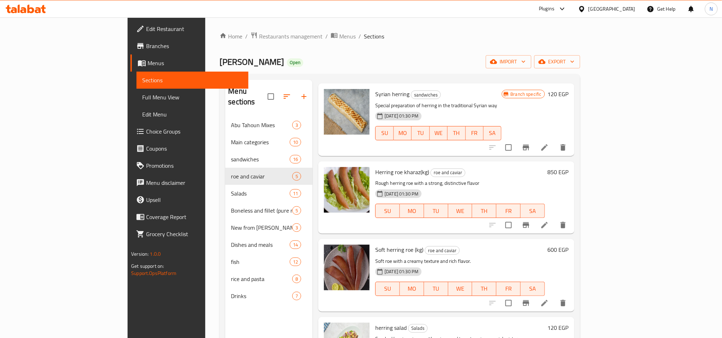
scroll to position [748, 0]
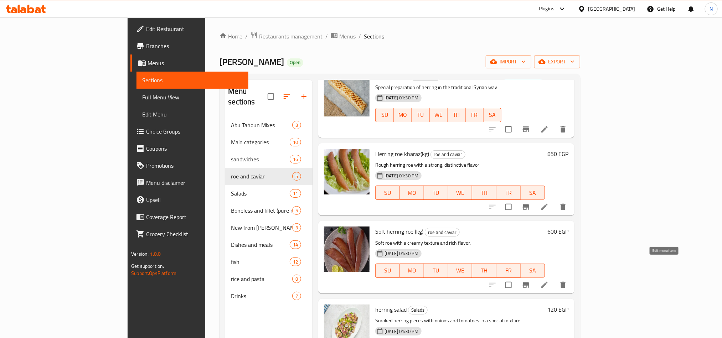
type input "Herring"
click at [548, 282] on icon at bounding box center [544, 285] width 6 height 6
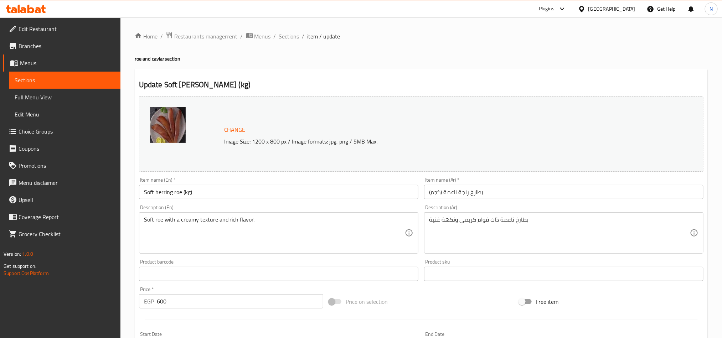
click at [298, 36] on span "Sections" at bounding box center [289, 36] width 20 height 9
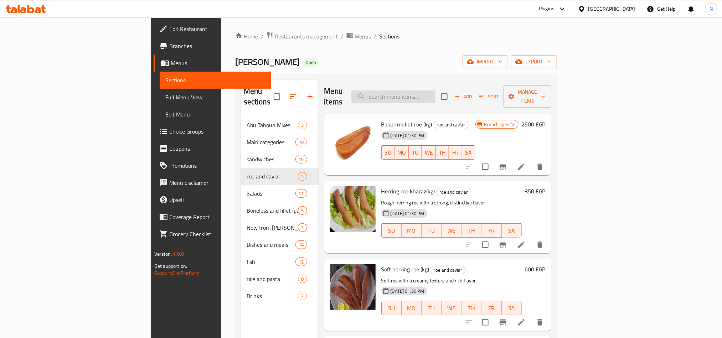
click at [435, 96] on input "search" at bounding box center [393, 97] width 84 height 12
paste input "Herring"
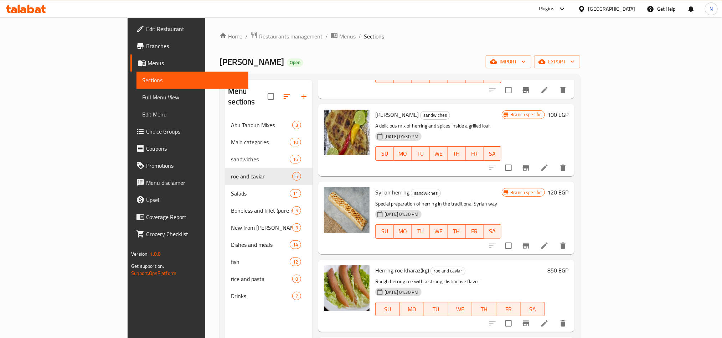
scroll to position [748, 0]
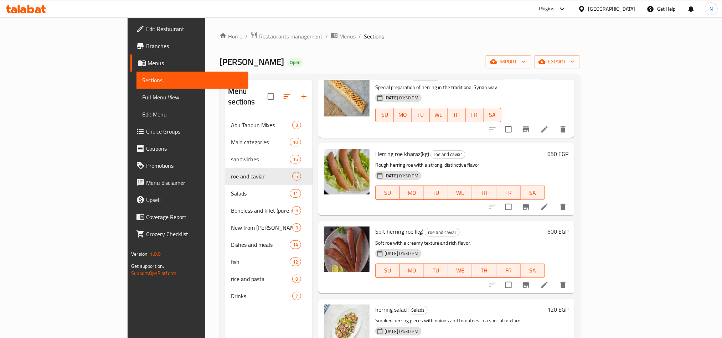
type input "Herring"
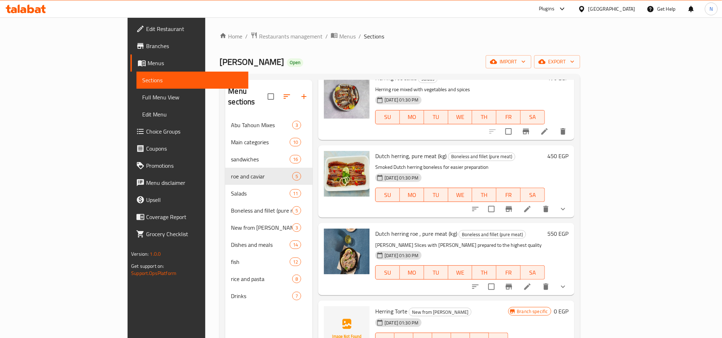
scroll to position [1123, 0]
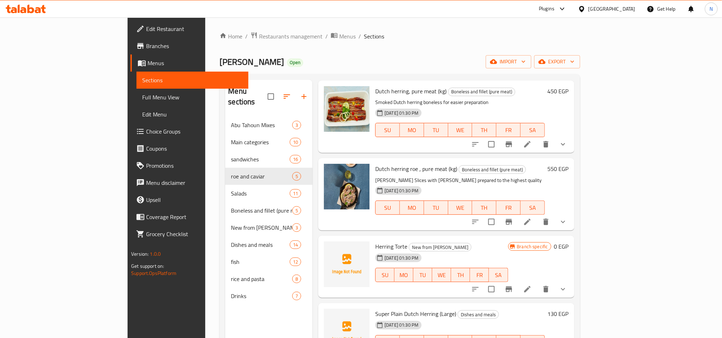
click at [375, 164] on span "Dutch herring roe , pure meat (kg)" at bounding box center [416, 169] width 82 height 11
click at [532, 218] on icon at bounding box center [527, 222] width 9 height 9
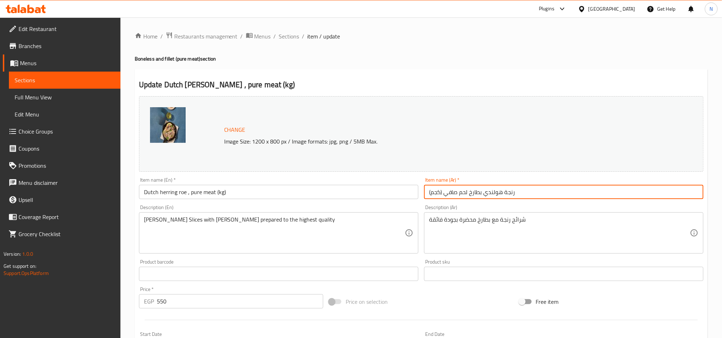
click at [562, 193] on input "رنجة هولندي بطارخ لحم صافي (كجم)" at bounding box center [563, 192] width 279 height 14
click at [290, 33] on span "Sections" at bounding box center [289, 36] width 20 height 9
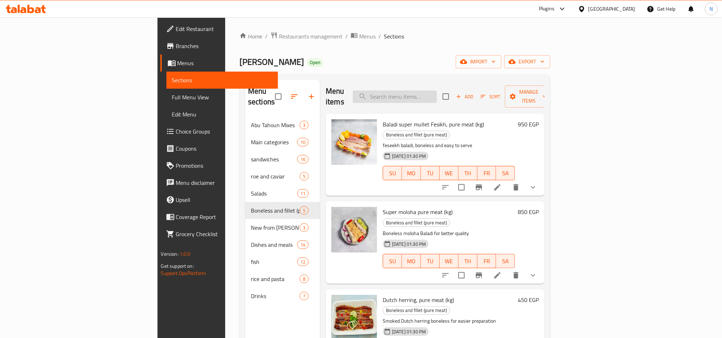
click at [437, 93] on input "search" at bounding box center [395, 97] width 84 height 12
paste input "Dutch herring roe , pure meat (kg)"
type input "Dutch herring roe , pure meat (kg)"
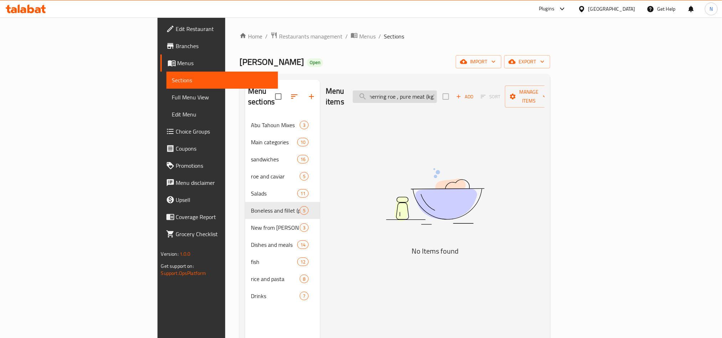
click at [437, 97] on input "Dutch herring roe , pure meat (kg)" at bounding box center [395, 97] width 84 height 12
click at [437, 96] on input "Dutch herring roe , pure meat (kg)" at bounding box center [395, 97] width 84 height 12
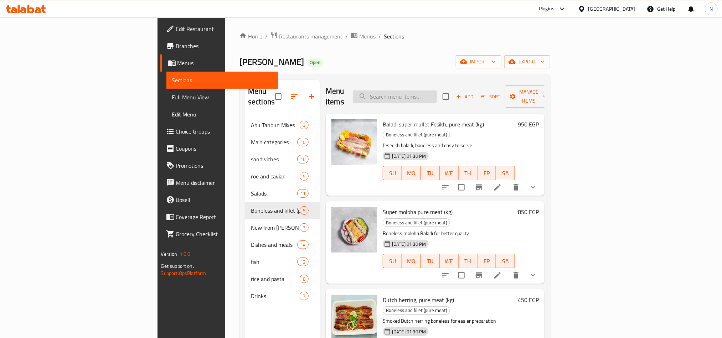
paste input "Herring"
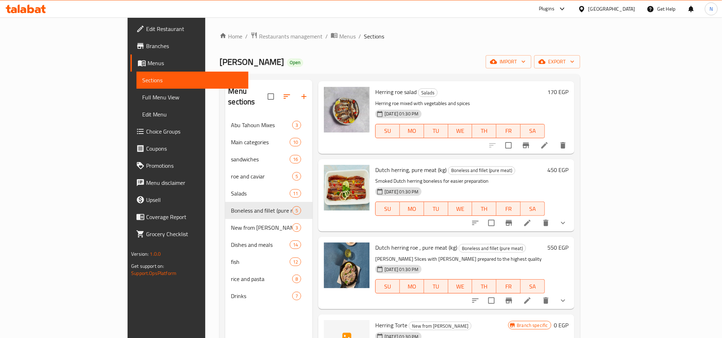
scroll to position [1069, 0]
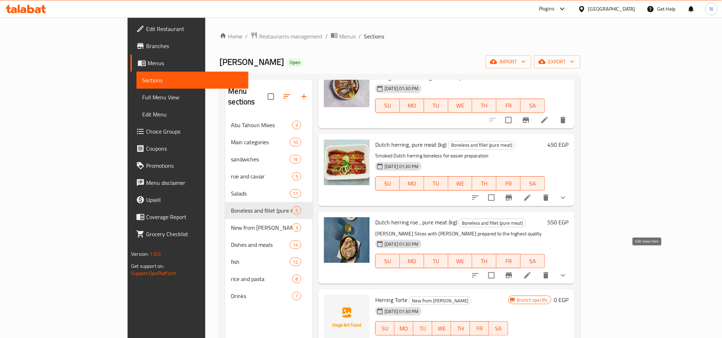
type input "Herring"
click at [532, 271] on icon at bounding box center [527, 275] width 9 height 9
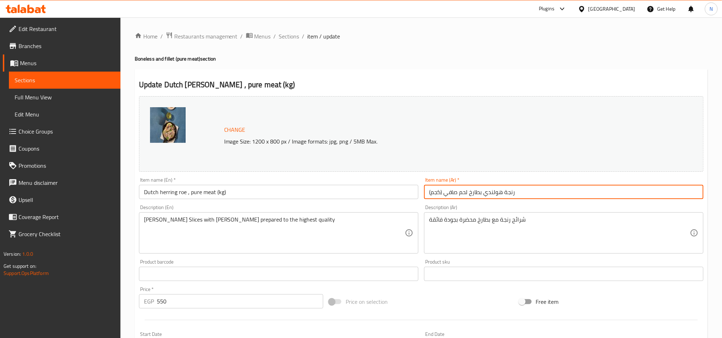
click at [531, 194] on input "رنجة هولندي بطارخ لحم صافي (كجم)" at bounding box center [563, 192] width 279 height 14
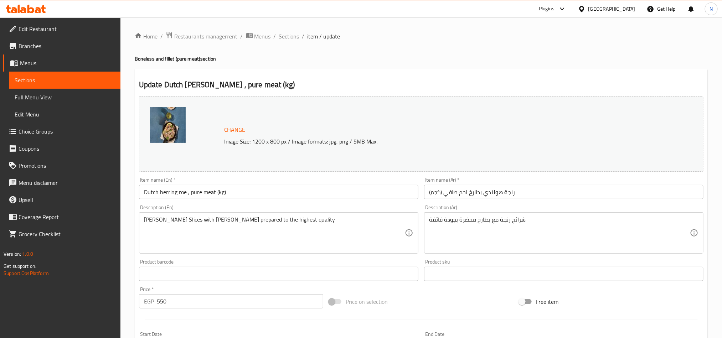
click at [288, 35] on span "Sections" at bounding box center [289, 36] width 20 height 9
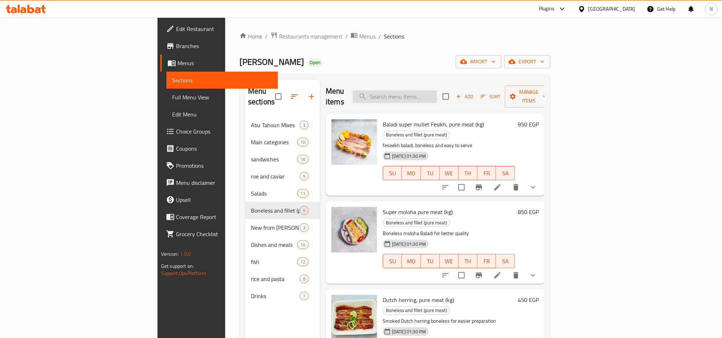
click at [433, 98] on input "search" at bounding box center [395, 97] width 84 height 12
paste input "رنجة هولندي بطارخ لحم صافي (كجم)"
type input "رنجة هولندي بطارخ لحم صافي (كجم)"
click at [437, 91] on input "رنجة هولندي بطارخ لحم صافي (كجم)" at bounding box center [395, 97] width 84 height 12
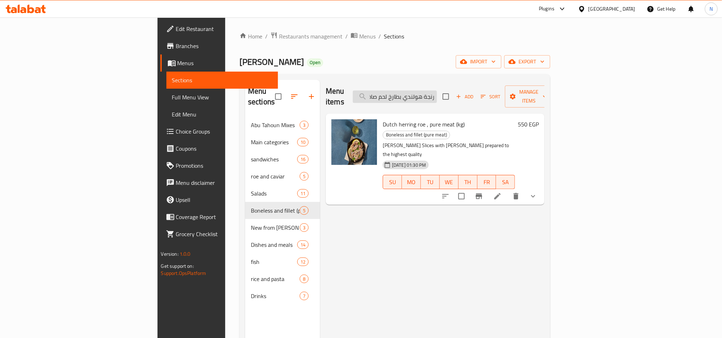
click at [437, 91] on input "رنجة هولندي بطارخ لحم صافي (كجم)" at bounding box center [395, 97] width 84 height 12
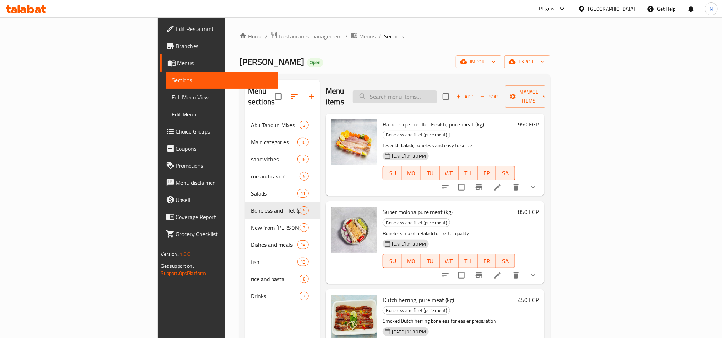
paste input "Herring"
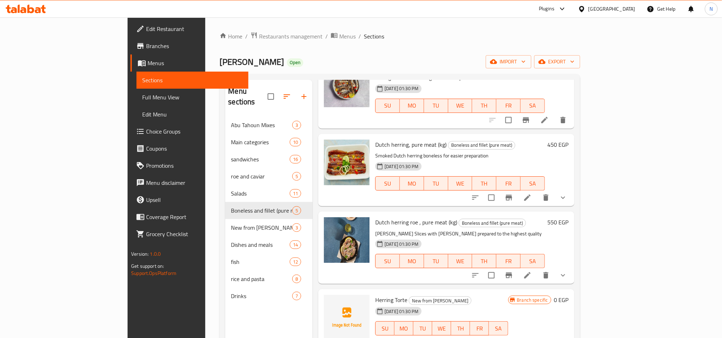
scroll to position [1123, 0]
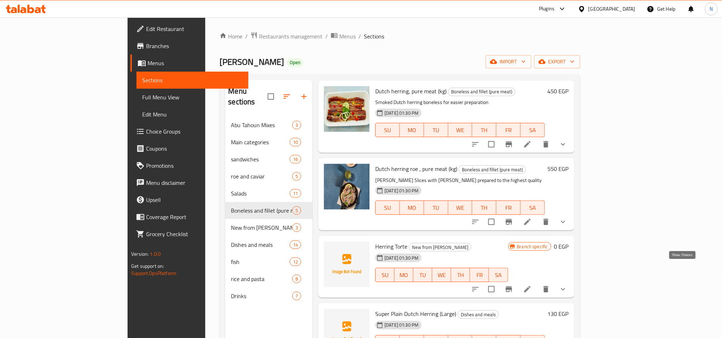
type input "Herring"
click at [567, 285] on icon "show more" at bounding box center [563, 289] width 9 height 9
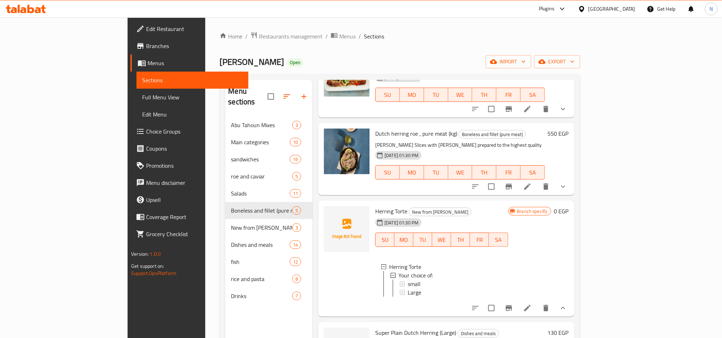
scroll to position [1176, 0]
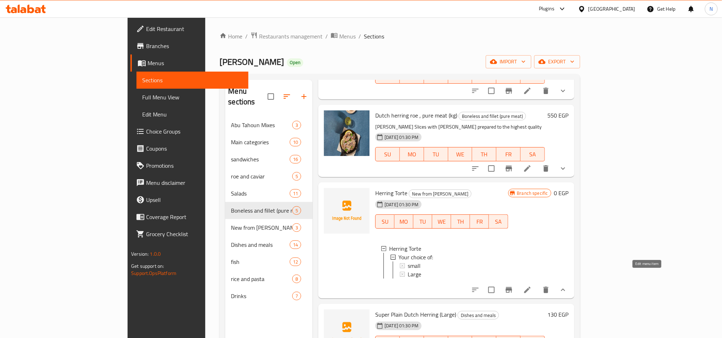
click at [531, 287] on icon at bounding box center [527, 290] width 6 height 6
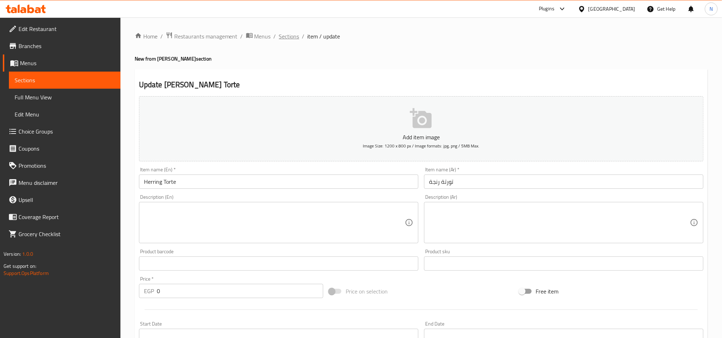
click at [292, 39] on span "Sections" at bounding box center [289, 36] width 20 height 9
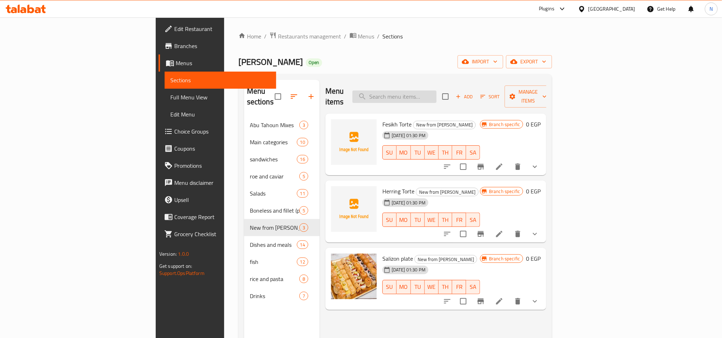
click at [434, 94] on input "search" at bounding box center [394, 97] width 84 height 12
click at [382, 186] on span "Herring Torte" at bounding box center [398, 191] width 32 height 11
click at [437, 91] on input "search" at bounding box center [394, 97] width 84 height 12
paste input "Herring"
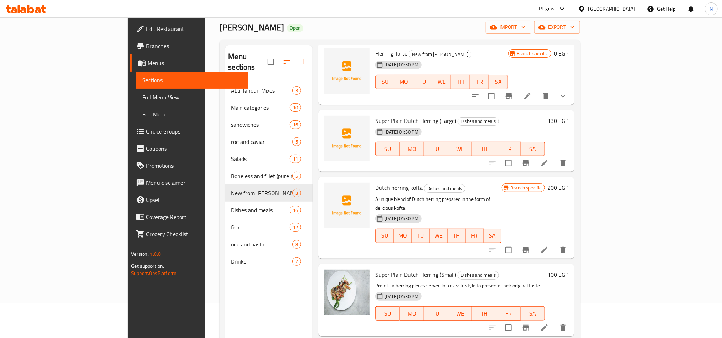
scroll to position [53, 0]
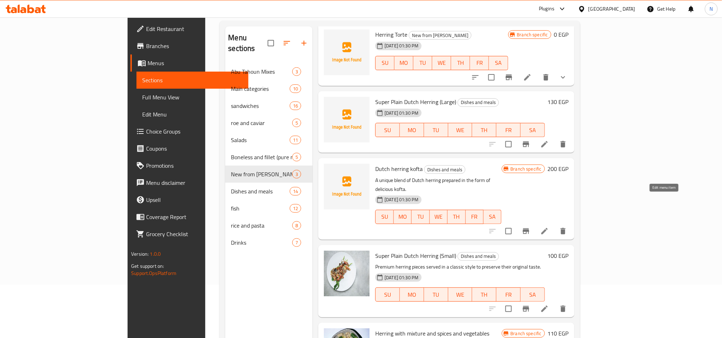
type input "Herring"
click at [549, 227] on icon at bounding box center [544, 231] width 9 height 9
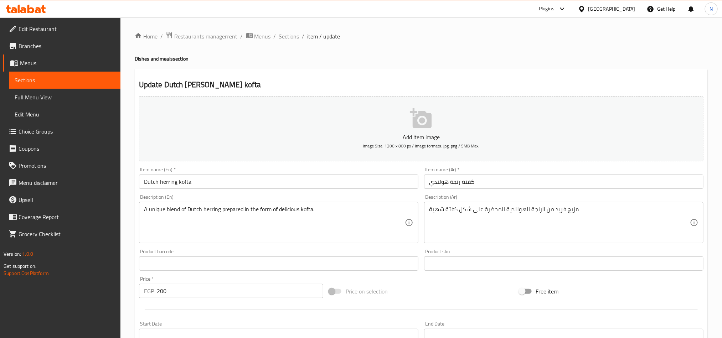
click at [293, 38] on span "Sections" at bounding box center [289, 36] width 20 height 9
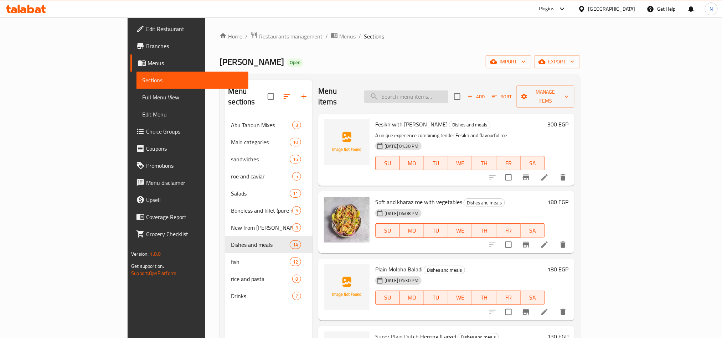
click at [448, 93] on input "search" at bounding box center [406, 97] width 84 height 12
paste input "Herring"
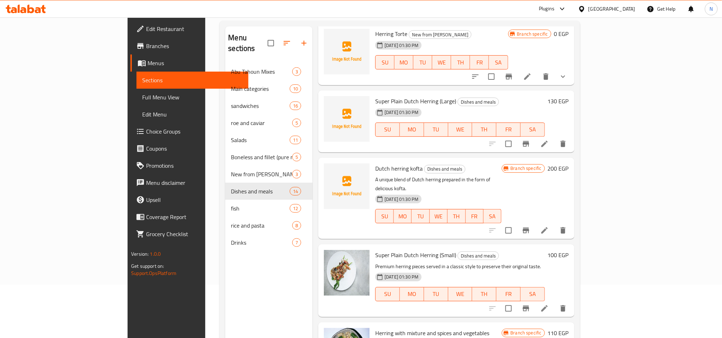
scroll to position [100, 0]
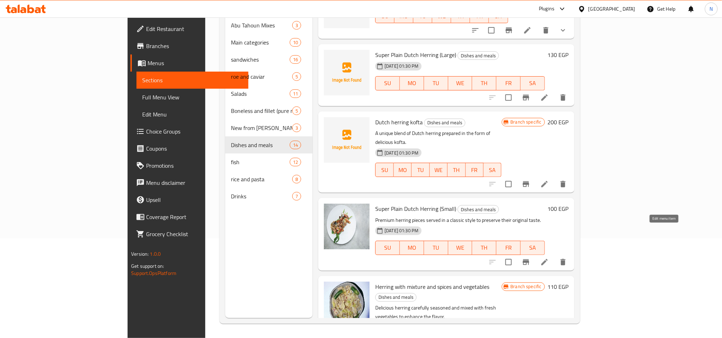
type input "Herring"
click at [549, 258] on icon at bounding box center [544, 262] width 9 height 9
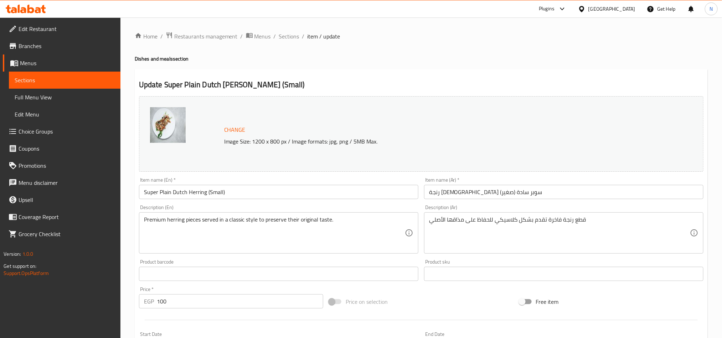
click at [474, 191] on input "رنجة [DEMOGRAPHIC_DATA] سوبر سادة (صغير)" at bounding box center [563, 192] width 279 height 14
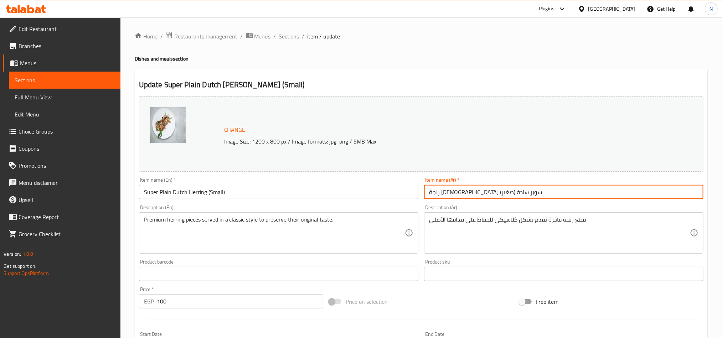
click at [474, 191] on input "رنجة [DEMOGRAPHIC_DATA] سوبر سادة (صغير)" at bounding box center [563, 192] width 279 height 14
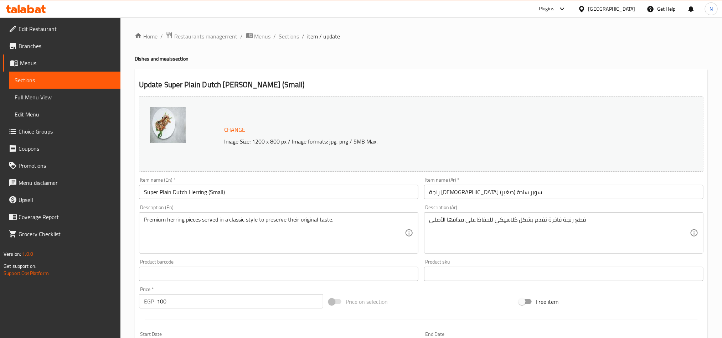
click at [294, 38] on span "Sections" at bounding box center [289, 36] width 20 height 9
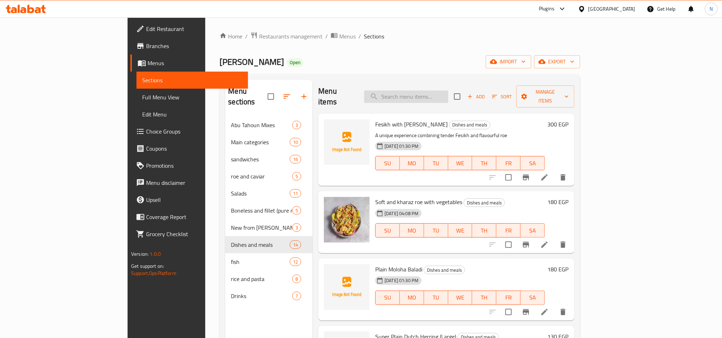
click at [448, 93] on input "search" at bounding box center [406, 97] width 84 height 12
paste input "رنجة [DEMOGRAPHIC_DATA] سوبر سادة (صغير)"
click at [448, 95] on input "رنجة [DEMOGRAPHIC_DATA] سوبر سادة (صغير)" at bounding box center [406, 97] width 84 height 12
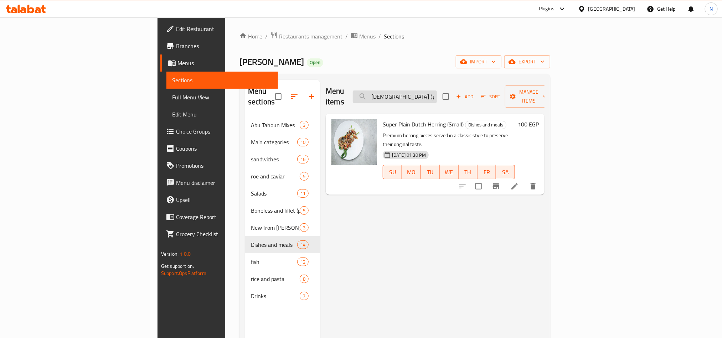
click at [437, 95] on input "رنجة [DEMOGRAPHIC_DATA] سوبر سادة (صغير)" at bounding box center [395, 97] width 84 height 12
paste input "Herring"
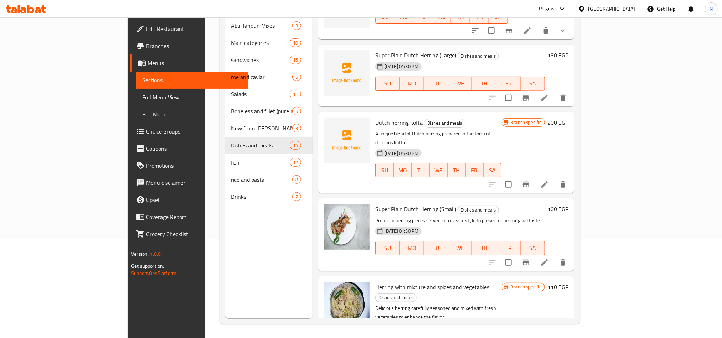
scroll to position [100, 0]
type input "Herring"
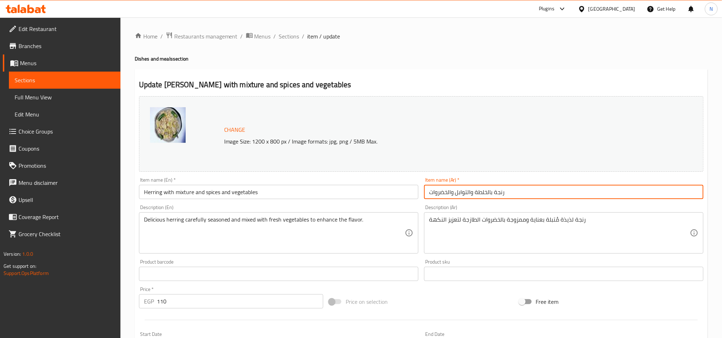
click at [559, 189] on input "رنجة بالخلطة والتوابل والخضروات" at bounding box center [563, 192] width 279 height 14
click at [559, 190] on input "رنجة بالخلطة والتوابل والخضروات" at bounding box center [563, 192] width 279 height 14
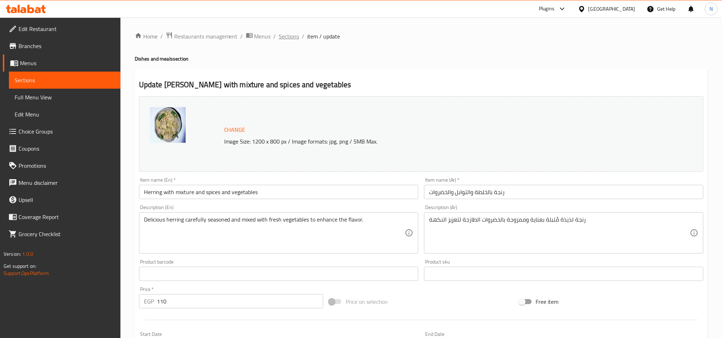
click at [290, 36] on span "Sections" at bounding box center [289, 36] width 20 height 9
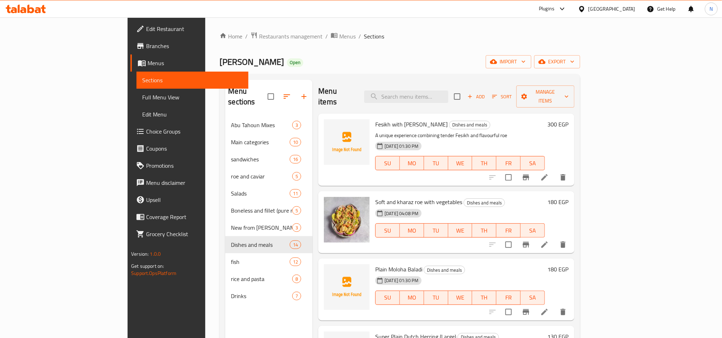
click at [441, 99] on div "Menu items Add Sort Manage items" at bounding box center [446, 97] width 256 height 34
click at [448, 96] on input "search" at bounding box center [406, 97] width 84 height 12
paste input "لوت"
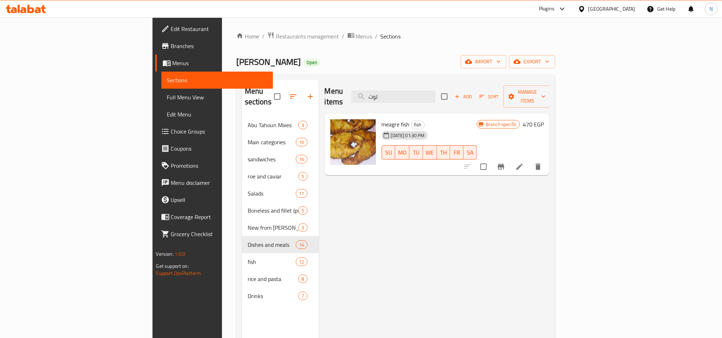
type input "لوت"
click at [530, 160] on li at bounding box center [520, 166] width 20 height 13
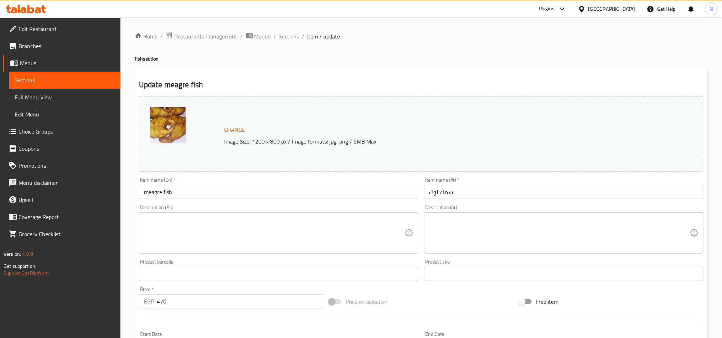
drag, startPoint x: 300, startPoint y: 39, endPoint x: 294, endPoint y: 39, distance: 5.7
click at [296, 39] on ol "Home / Restaurants management / Menus / Sections / item / update" at bounding box center [421, 36] width 573 height 9
click at [294, 39] on span "Sections" at bounding box center [289, 36] width 20 height 9
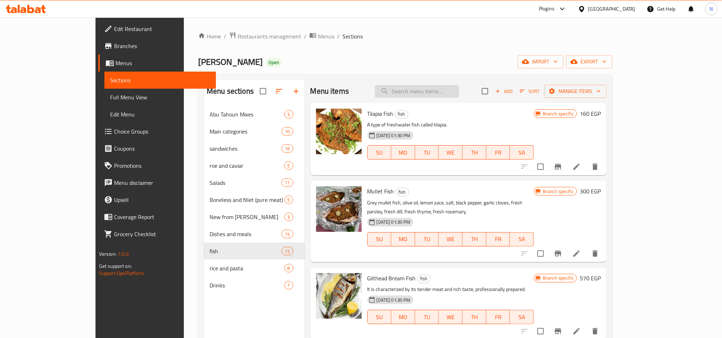
click at [458, 96] on input "search" at bounding box center [417, 91] width 84 height 12
paste input "لوت"
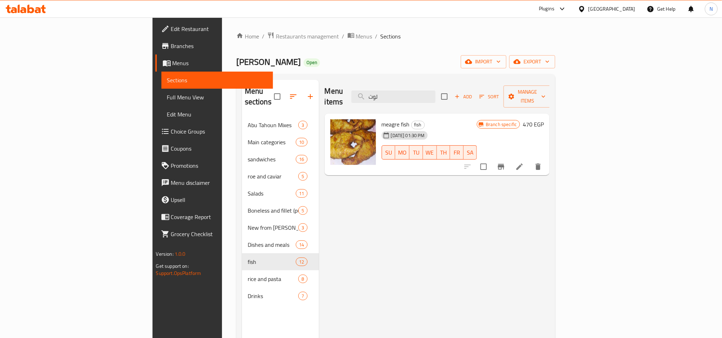
type input "لوت"
click at [435, 94] on input "لوت" at bounding box center [393, 97] width 84 height 12
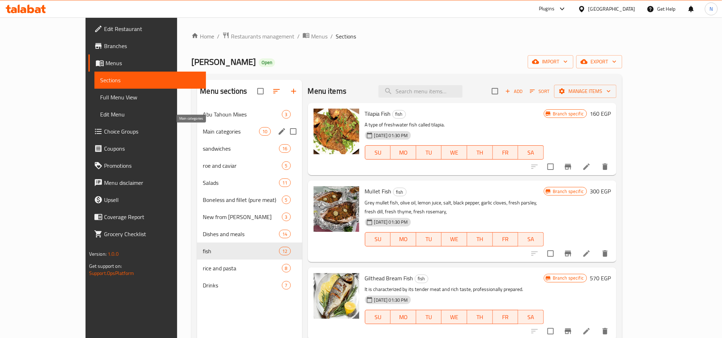
click at [203, 133] on span "Main categories" at bounding box center [231, 131] width 56 height 9
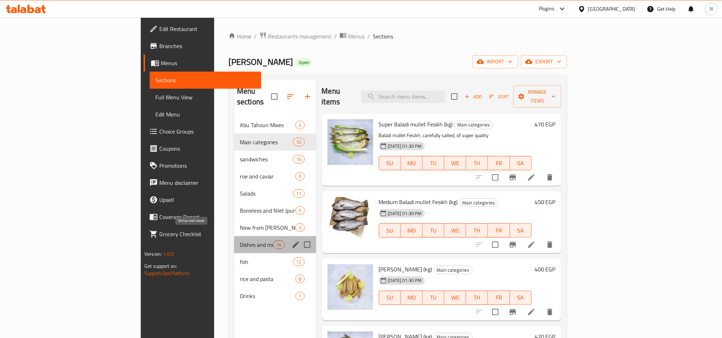
click at [240, 241] on span "Dishes and meals" at bounding box center [256, 245] width 33 height 9
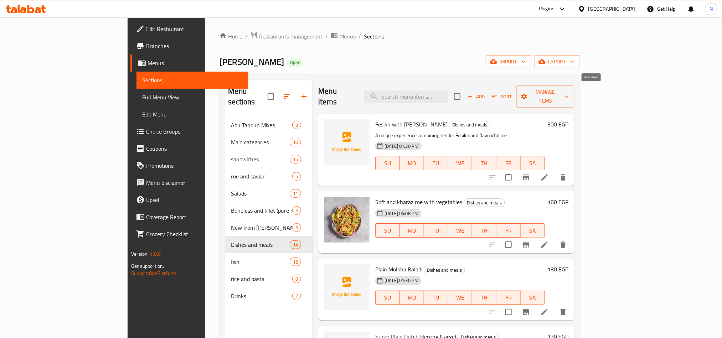
click at [486, 93] on span "Add" at bounding box center [475, 97] width 19 height 8
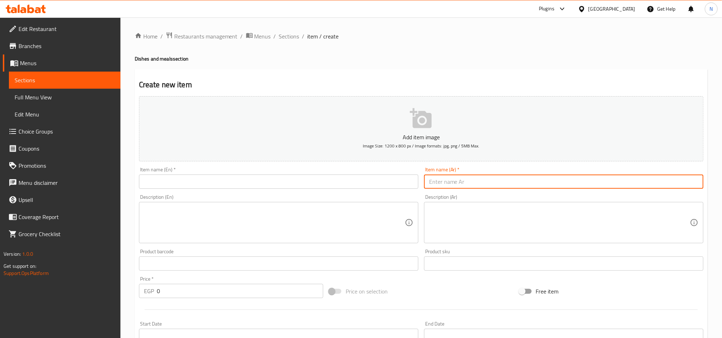
click at [565, 176] on input "text" at bounding box center [563, 182] width 279 height 14
paste input "وجبه المدلعه"
click at [610, 185] on input "وجبه المدلعه" at bounding box center [563, 182] width 279 height 14
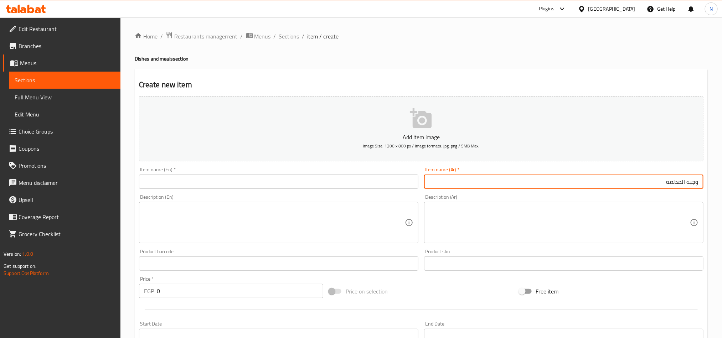
type input "وجبه المدلعه"
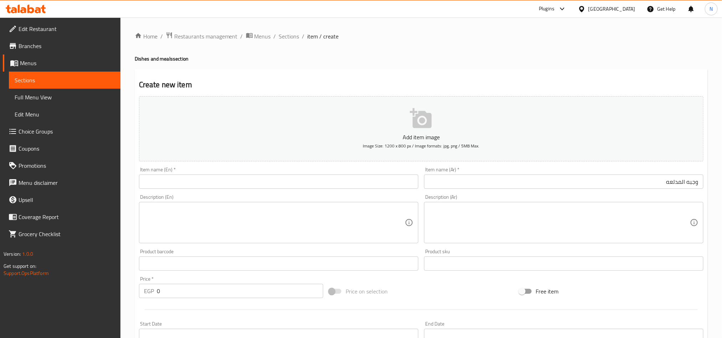
click at [269, 185] on input "text" at bounding box center [278, 182] width 279 height 14
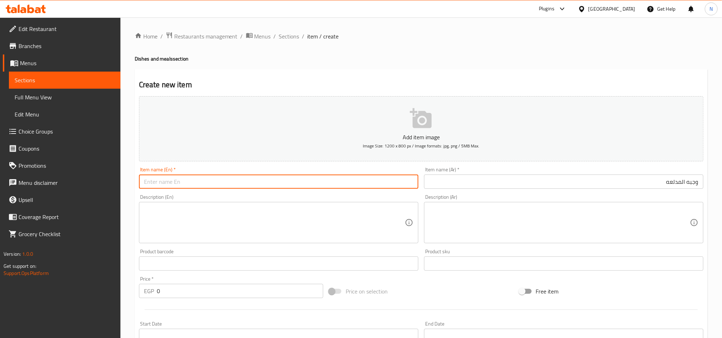
type input "ث"
click at [168, 184] on input "El medla3a Meal" at bounding box center [278, 182] width 279 height 14
click at [180, 184] on input "El medlaa Meal" at bounding box center [278, 182] width 279 height 14
click at [181, 184] on input "El medlaa Meal" at bounding box center [278, 182] width 279 height 14
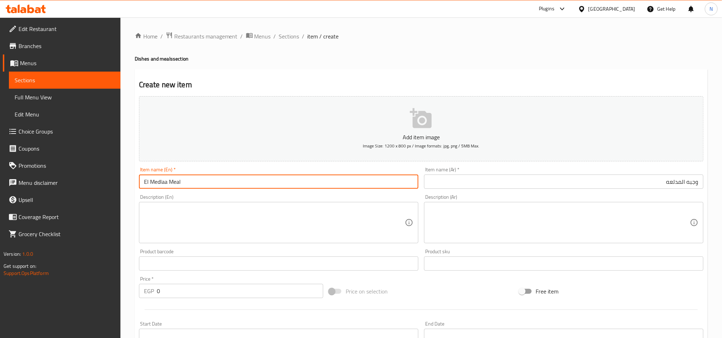
click at [186, 184] on input "El Medlaa Meal" at bounding box center [278, 182] width 279 height 14
click at [626, 195] on div "Description (Ar) Description (Ar)" at bounding box center [563, 219] width 279 height 49
click at [628, 195] on div "Description (Ar) Description (Ar)" at bounding box center [563, 219] width 279 height 49
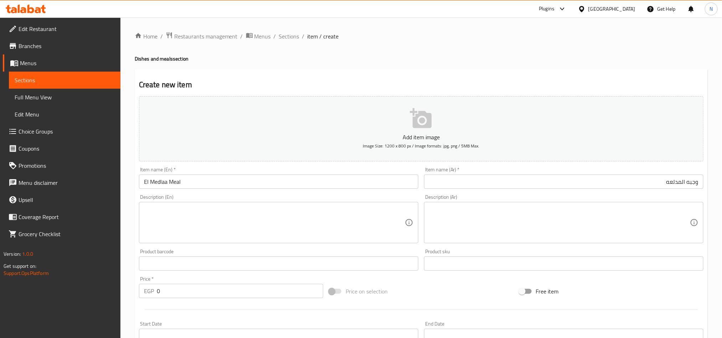
click at [633, 190] on div "Item name (Ar)   * وجبه المدلعه Item name (Ar) *" at bounding box center [563, 177] width 285 height 27
click at [634, 190] on div "Item name (Ar)   * وجبه المدلعه Item name (Ar) *" at bounding box center [563, 177] width 285 height 27
click at [641, 183] on input "وجبه المدلعه" at bounding box center [563, 182] width 279 height 14
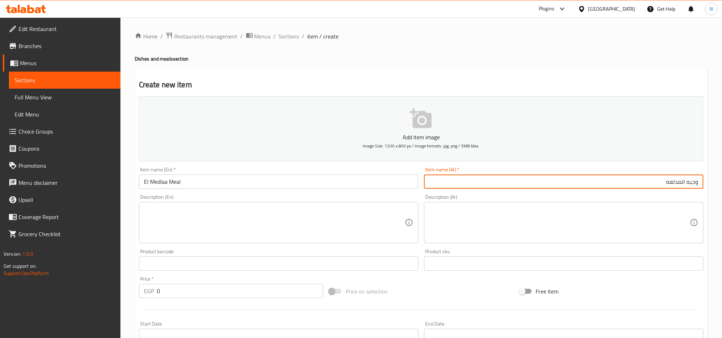
click at [641, 183] on input "وجبه المدلعه" at bounding box center [563, 182] width 279 height 14
click at [642, 183] on input "وجبه المدلعه" at bounding box center [563, 182] width 279 height 14
click at [165, 185] on input "El Medlaa Meal" at bounding box center [278, 182] width 279 height 14
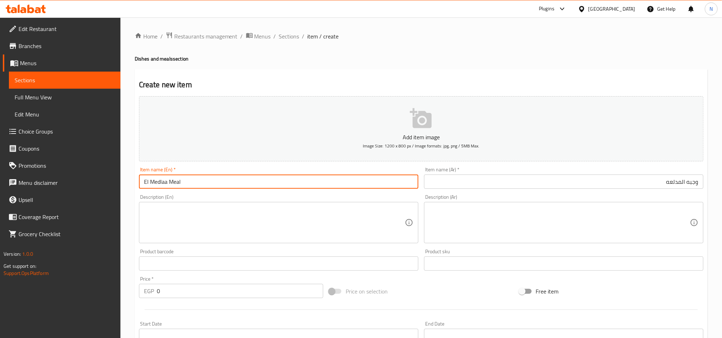
click at [165, 185] on input "El Medlaa Meal" at bounding box center [278, 182] width 279 height 14
click at [162, 185] on input "El Medlaa Meal" at bounding box center [278, 182] width 279 height 14
click at [161, 185] on input "El Medlaa Meal" at bounding box center [278, 182] width 279 height 14
click at [194, 180] on input "El Medlaa Meal" at bounding box center [278, 182] width 279 height 14
click at [162, 183] on input "El Medlaa Meal" at bounding box center [278, 182] width 279 height 14
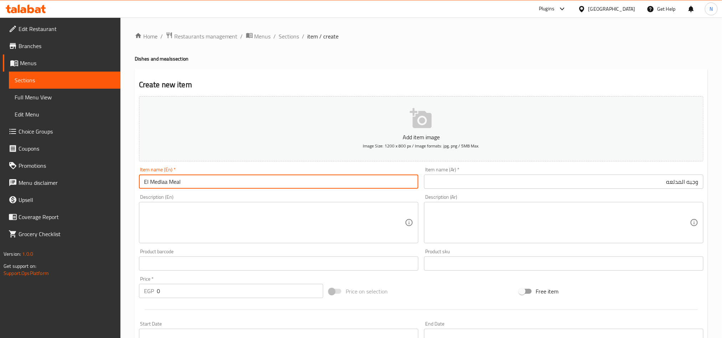
click at [160, 184] on input "El Medlaa Meal" at bounding box center [278, 182] width 279 height 14
type input "El Medalaa Meal"
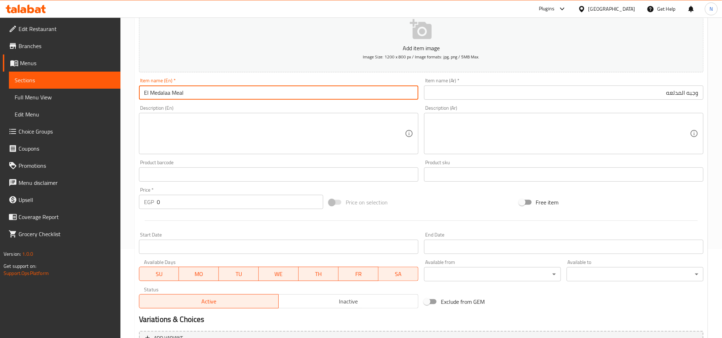
scroll to position [165, 0]
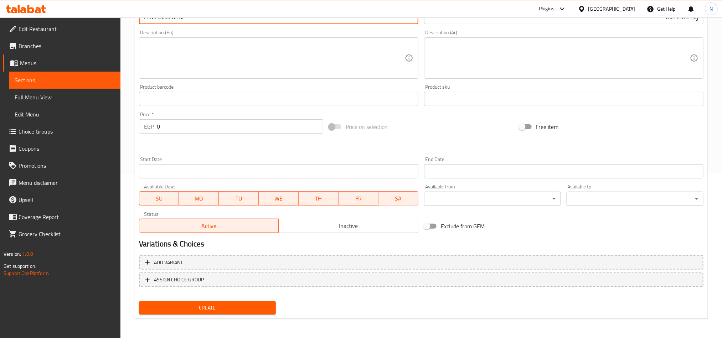
drag, startPoint x: 373, startPoint y: 225, endPoint x: 330, endPoint y: 210, distance: 46.3
click at [373, 225] on span "Inactive" at bounding box center [349, 226] width 134 height 10
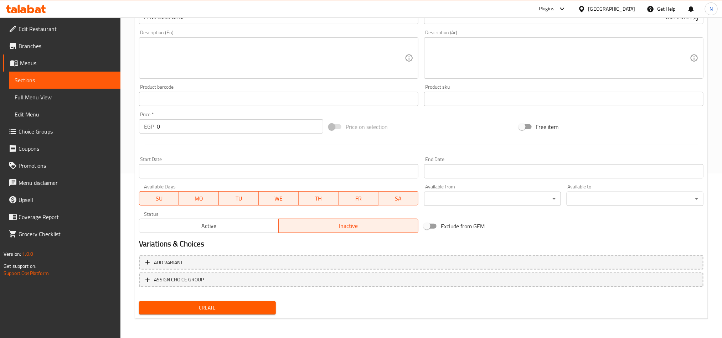
click at [139, 131] on div "EGP 0 Price *" at bounding box center [231, 126] width 184 height 14
paste input "12"
type input "120"
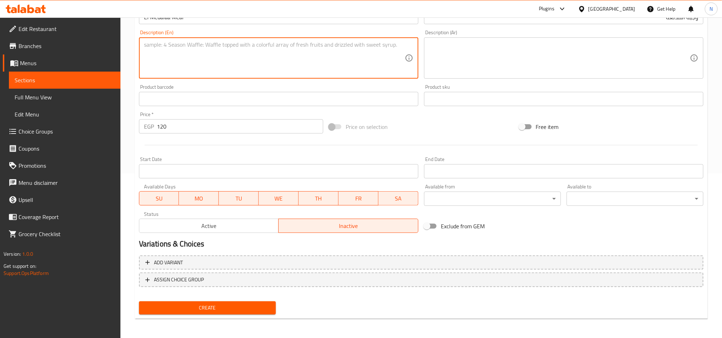
click at [196, 69] on textarea at bounding box center [274, 58] width 261 height 34
click at [280, 171] on input "Start Date" at bounding box center [278, 171] width 279 height 14
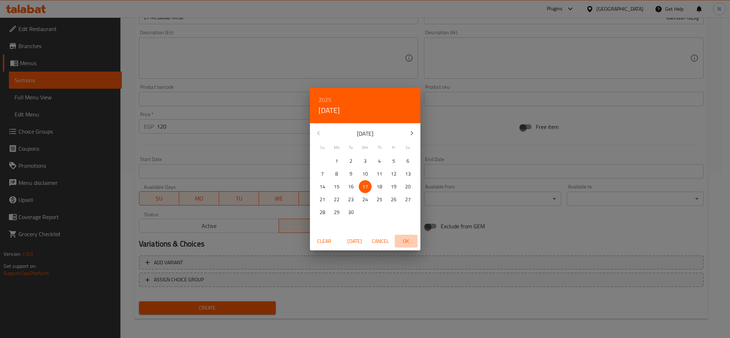
click at [403, 237] on button "OK" at bounding box center [406, 241] width 23 height 13
type input "[DATE]"
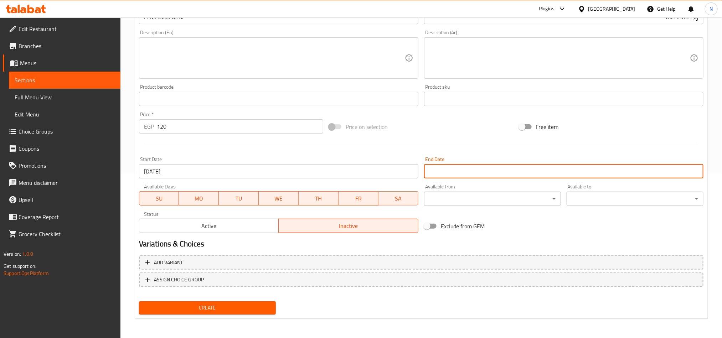
click at [495, 171] on input "Start Date" at bounding box center [563, 171] width 279 height 14
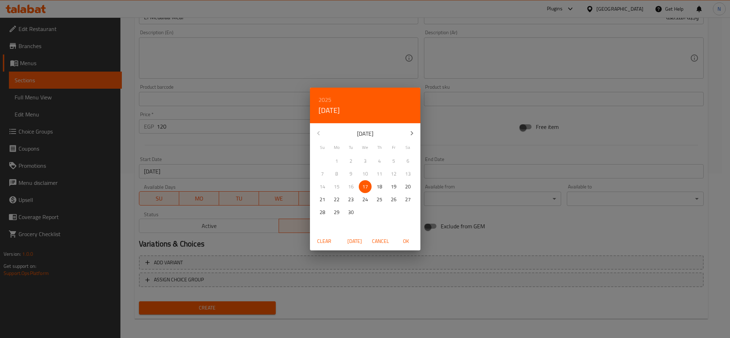
click at [331, 99] on div "2025 [DATE]" at bounding box center [365, 106] width 110 height 36
click at [321, 98] on h6 "2025" at bounding box center [325, 100] width 13 height 10
click at [363, 154] on div "2026" at bounding box center [365, 152] width 110 height 14
drag, startPoint x: 363, startPoint y: 206, endPoint x: 378, endPoint y: 228, distance: 26.5
click at [363, 207] on button "30" at bounding box center [365, 212] width 13 height 13
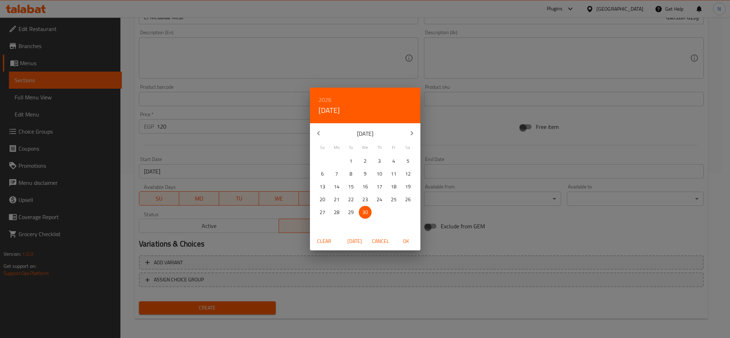
click at [403, 244] on span "OK" at bounding box center [406, 241] width 17 height 9
type input "[DATE]"
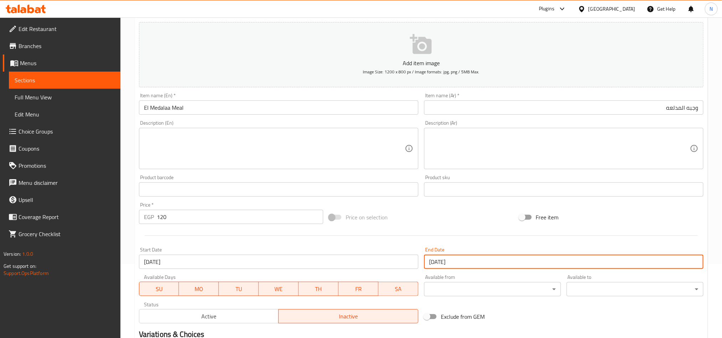
scroll to position [4, 0]
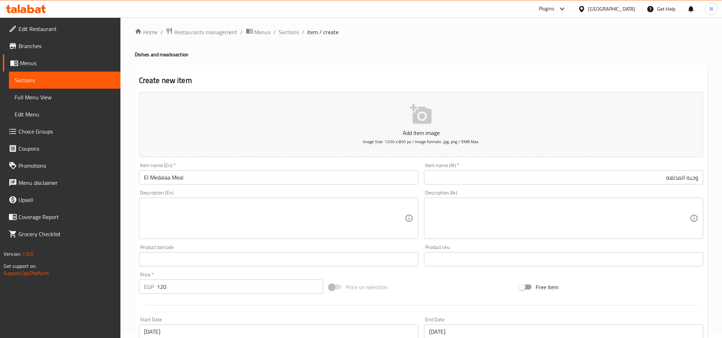
click at [597, 220] on textarea at bounding box center [559, 219] width 261 height 34
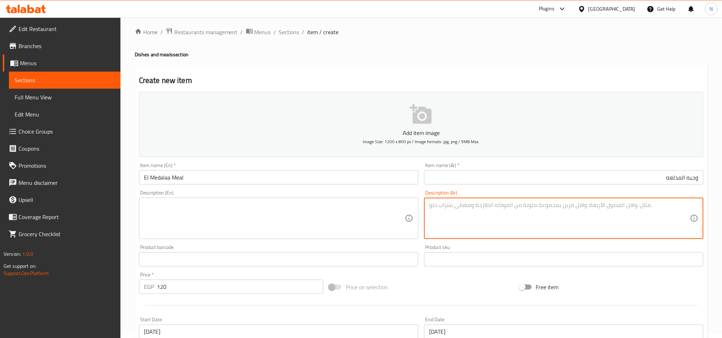
paste textarea "سلطه رنجه + [PERSON_NAME] + عيش"
click at [645, 208] on textarea "سلطه رنجه + [PERSON_NAME] + عيش" at bounding box center [559, 219] width 261 height 34
type textarea "سلطه رنجه + بصل وليمون + عيش"
click at [514, 215] on textarea "سلطه رنجه + بصل وليمون + عيش" at bounding box center [559, 219] width 261 height 34
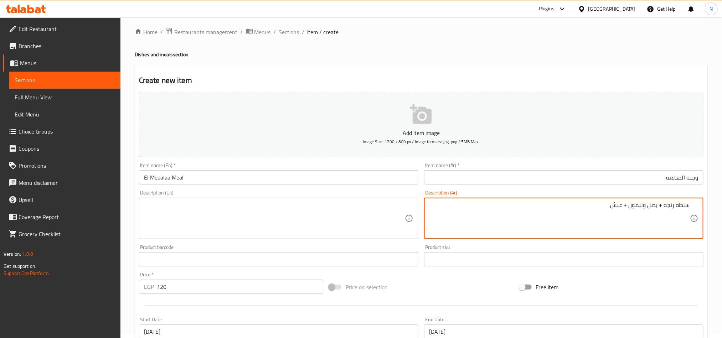
click at [514, 215] on textarea "سلطه رنجه + بصل وليمون + عيش" at bounding box center [559, 219] width 261 height 34
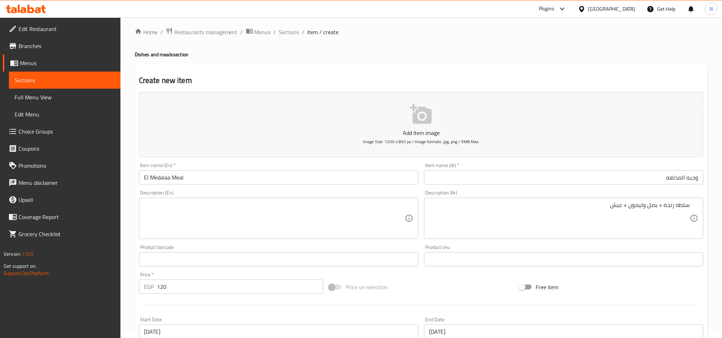
click at [215, 207] on textarea at bounding box center [274, 219] width 261 height 34
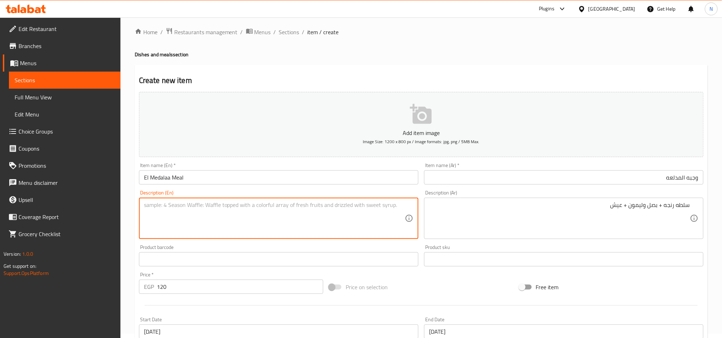
paste textarea "[PERSON_NAME] Salad + Onions and Lemon + Bread"
click at [181, 206] on textarea "[PERSON_NAME] Salad + Onions and Lemon + Bread" at bounding box center [274, 219] width 261 height 34
click at [229, 205] on textarea "[PERSON_NAME] Salad, Onions and Lemon + Bread" at bounding box center [274, 219] width 261 height 34
click at [234, 216] on textarea "[PERSON_NAME] Salad, Onions and Lemon, and Bread" at bounding box center [274, 219] width 261 height 34
click at [235, 216] on textarea "[PERSON_NAME] Salad, Onions and Lemon, and Bread" at bounding box center [274, 219] width 261 height 34
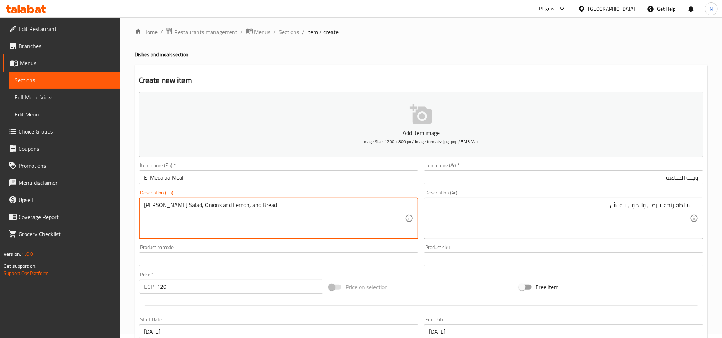
click at [235, 216] on textarea "[PERSON_NAME] Salad, Onions and Lemon, and Bread" at bounding box center [274, 219] width 261 height 34
click at [280, 211] on textarea "Herring salad, onions and lemon, and bread" at bounding box center [274, 219] width 261 height 34
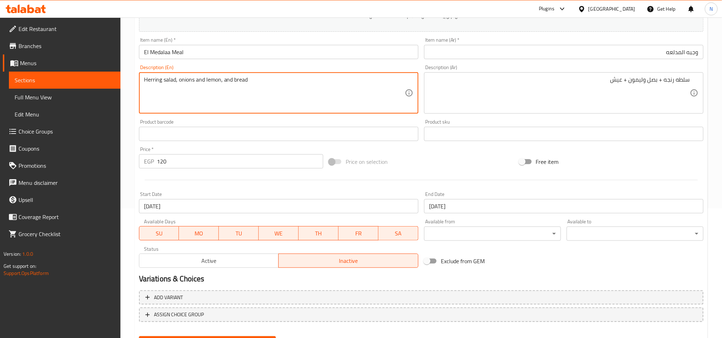
scroll to position [165, 0]
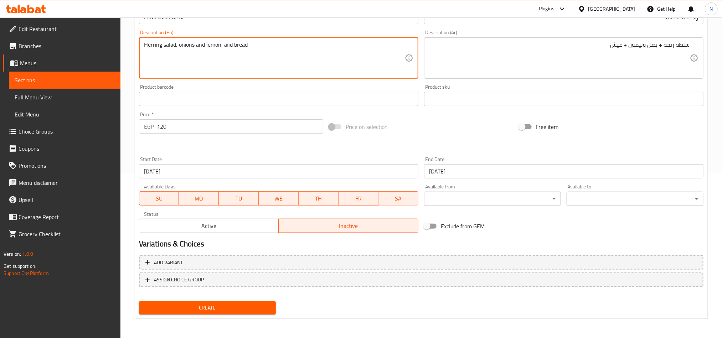
type textarea "Herring salad, onions and lemon, and bread"
click at [251, 310] on span "Create" at bounding box center [207, 308] width 125 height 9
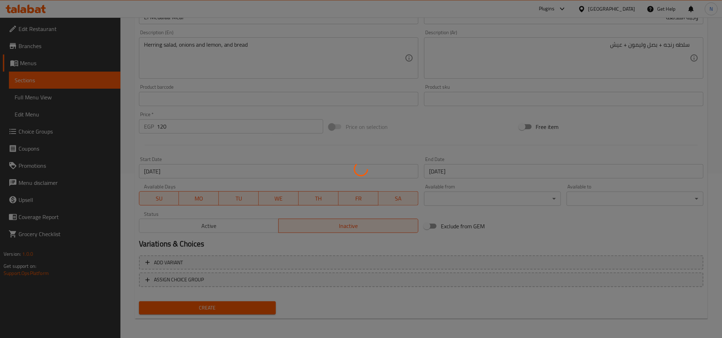
type input "0"
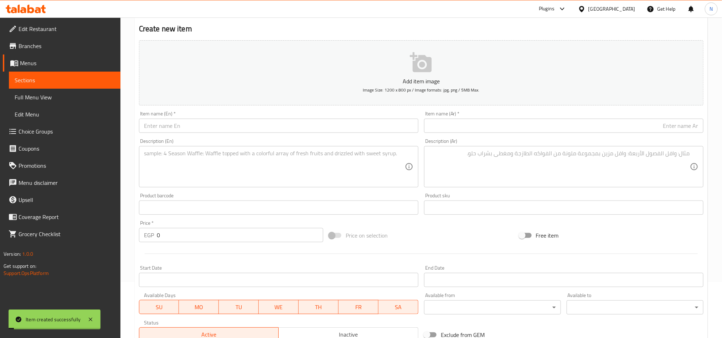
scroll to position [0, 0]
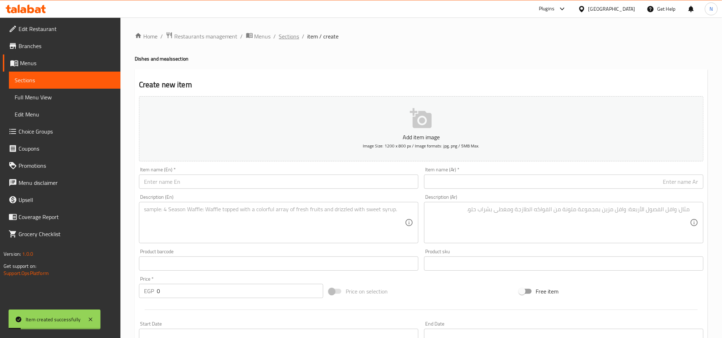
click at [295, 37] on span "Sections" at bounding box center [289, 36] width 20 height 9
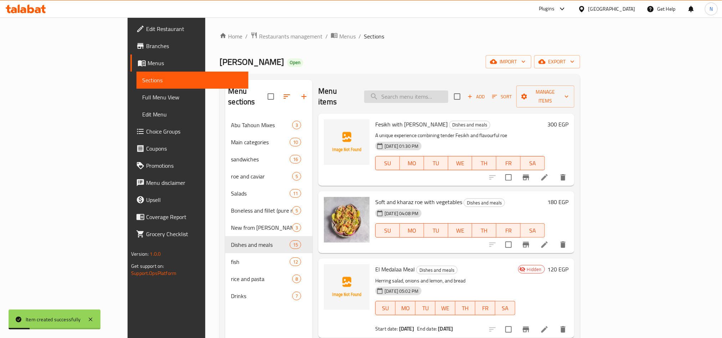
click at [448, 93] on input "search" at bounding box center [406, 97] width 84 height 12
drag, startPoint x: 344, startPoint y: 272, endPoint x: 371, endPoint y: 272, distance: 27.8
click at [375, 277] on p "Herring salad, onions and lemon, and bread" at bounding box center [445, 281] width 140 height 9
click at [437, 96] on input "search" at bounding box center [406, 97] width 84 height 12
paste input "Herring salad"
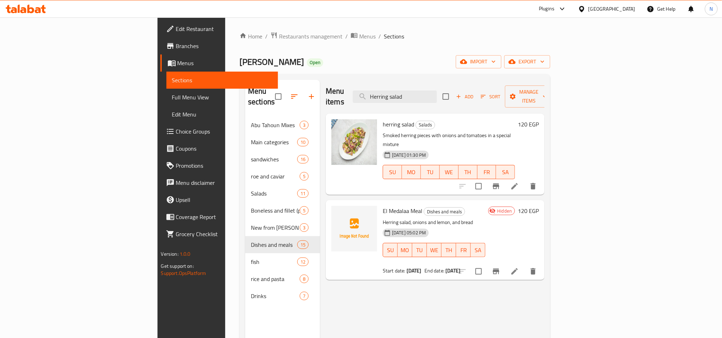
type input "Herring salad"
click at [518, 268] on icon at bounding box center [514, 271] width 6 height 6
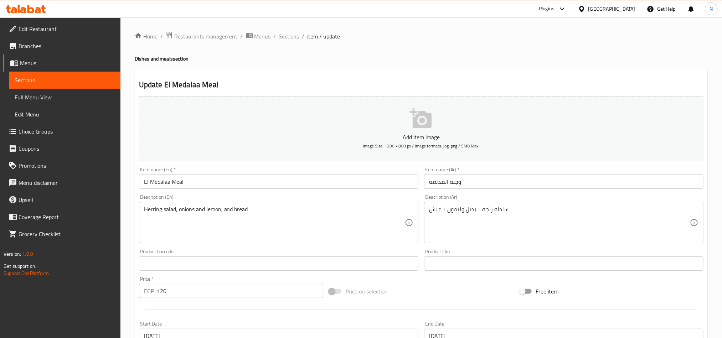
click at [291, 36] on span "Sections" at bounding box center [289, 36] width 20 height 9
